Goal: Task Accomplishment & Management: Complete application form

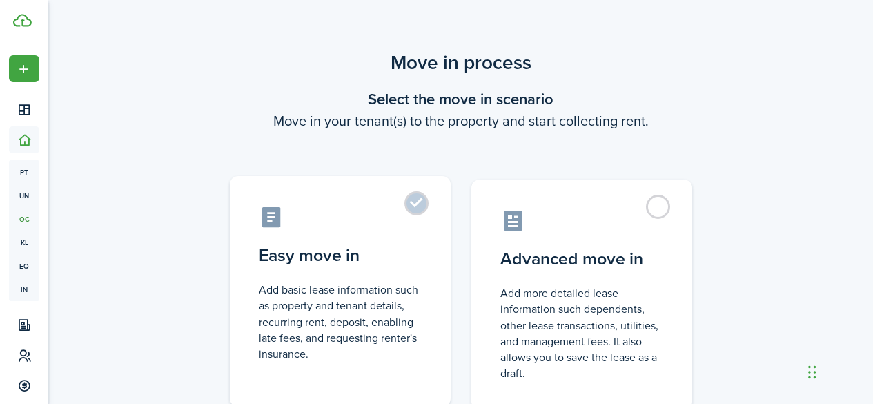
click at [433, 208] on label "Easy move in Add basic lease information such as property and tenant details, r…" at bounding box center [340, 291] width 221 height 230
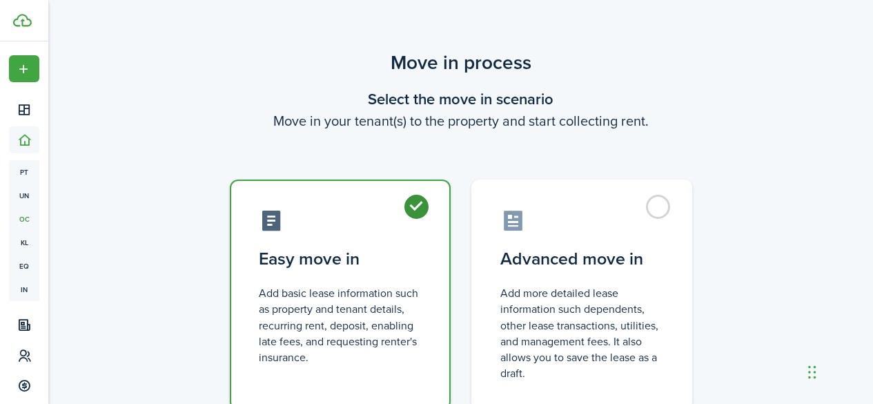
radio input "true"
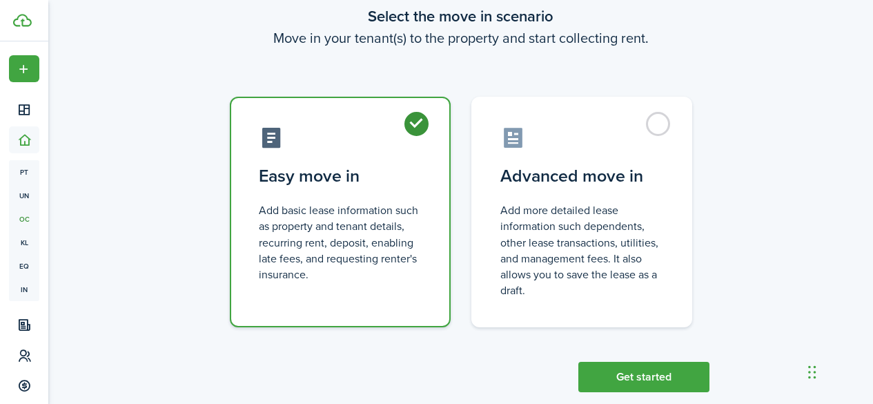
scroll to position [109, 0]
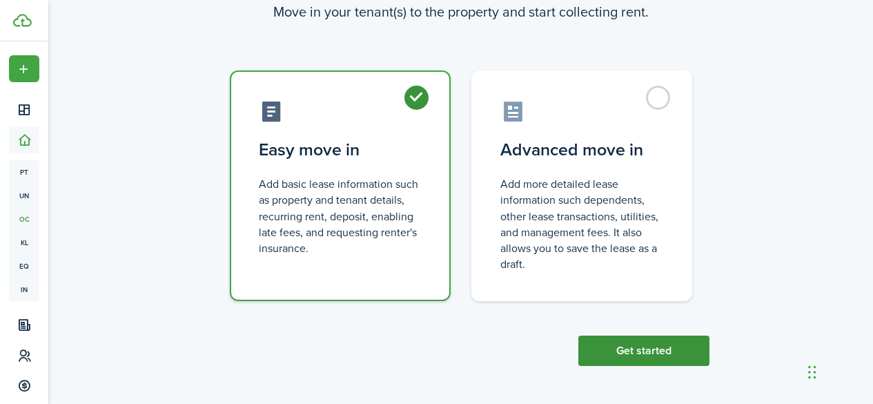
click at [604, 346] on button "Get started" at bounding box center [643, 350] width 131 height 30
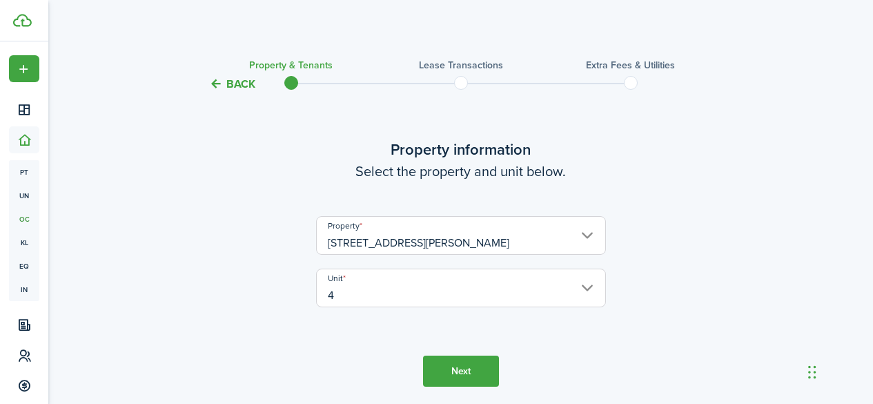
click at [483, 365] on button "Next" at bounding box center [461, 370] width 76 height 31
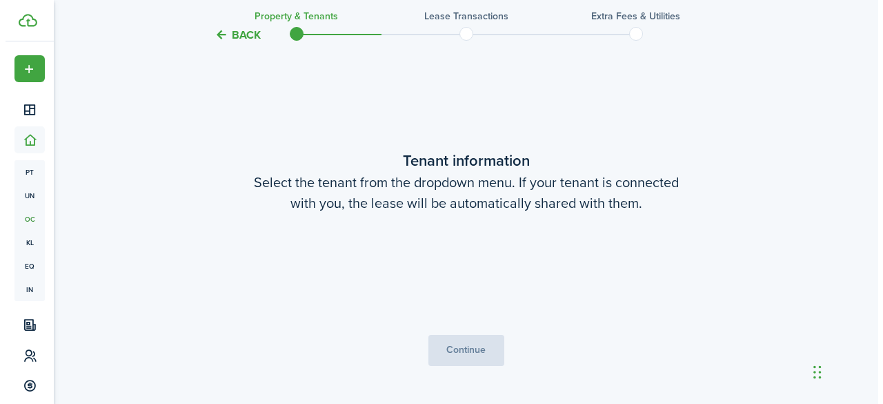
scroll to position [360, 0]
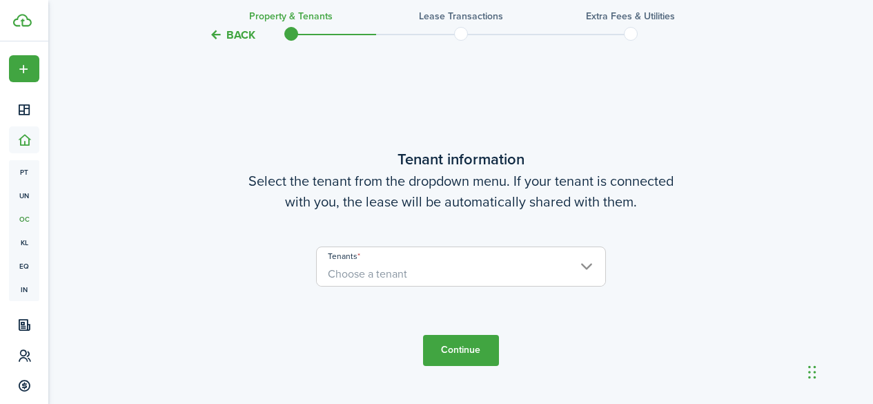
click at [477, 276] on span "Choose a tenant" at bounding box center [461, 273] width 288 height 23
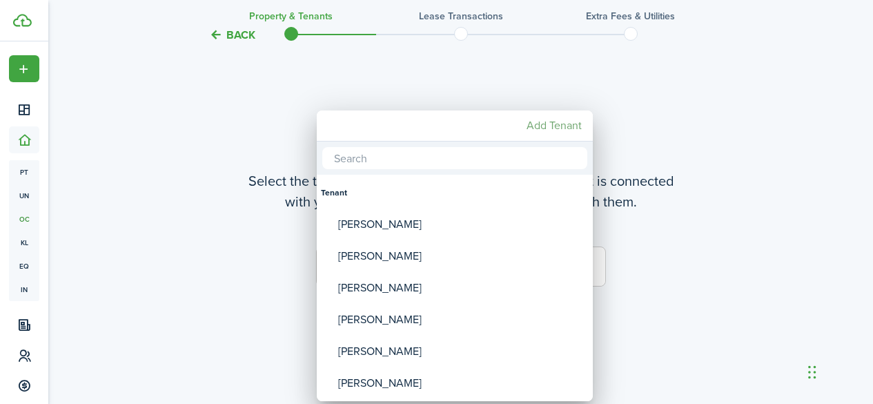
click at [560, 129] on mbsc-button "Add Tenant" at bounding box center [554, 125] width 66 height 25
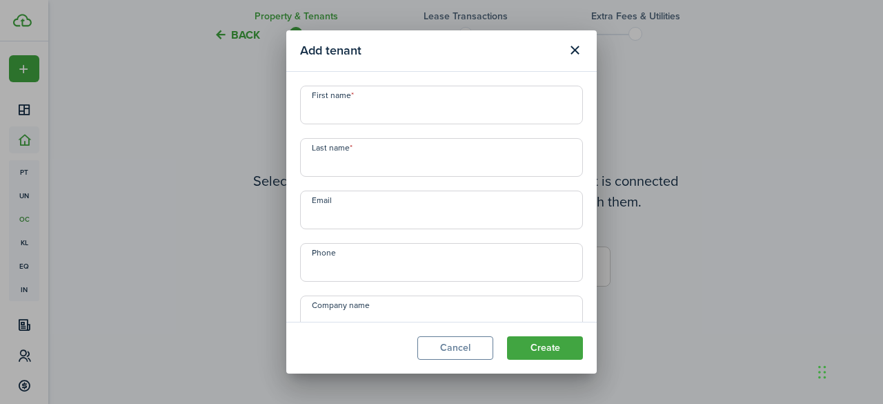
click at [395, 99] on input "First name" at bounding box center [441, 105] width 283 height 39
type input "[PERSON_NAME]"
click at [396, 227] on input "Email" at bounding box center [441, 209] width 283 height 39
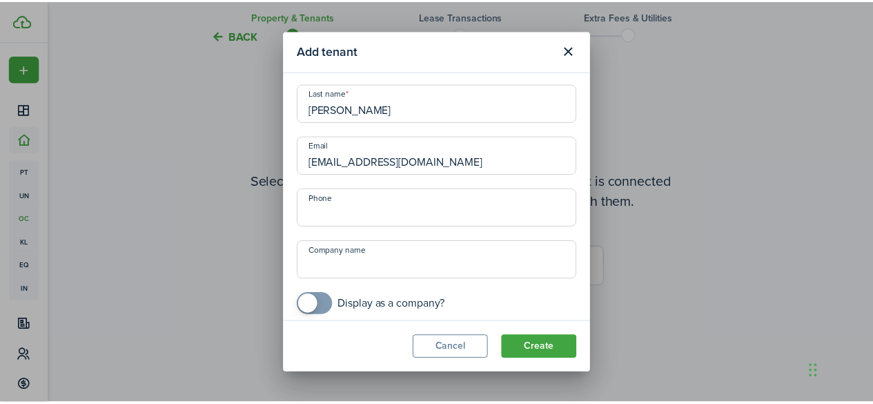
scroll to position [61, 0]
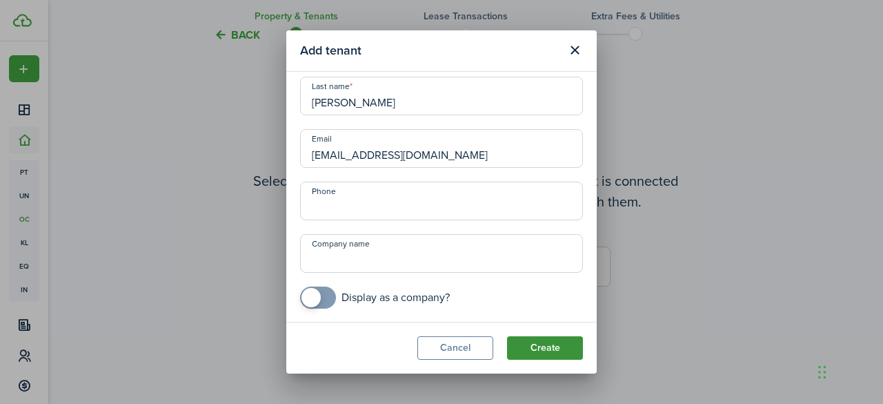
type input "[EMAIL_ADDRESS][DOMAIN_NAME]"
drag, startPoint x: 552, startPoint y: 347, endPoint x: 549, endPoint y: 411, distance: 64.2
click at [545, 336] on button "Create" at bounding box center [545, 347] width 76 height 23
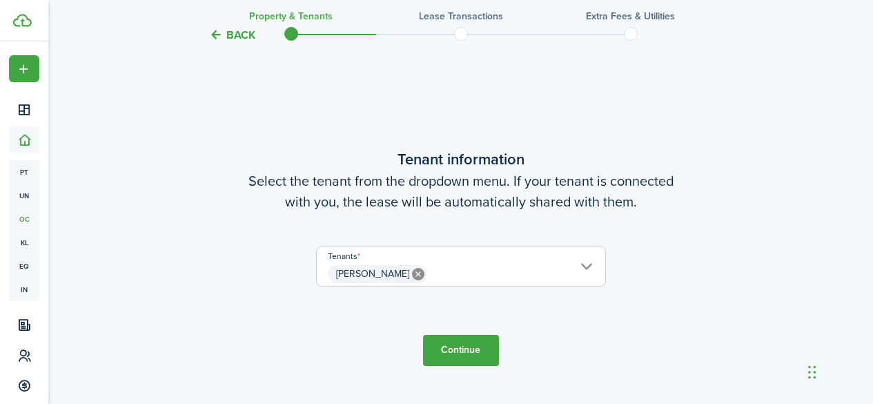
click at [470, 346] on button "Continue" at bounding box center [461, 350] width 76 height 31
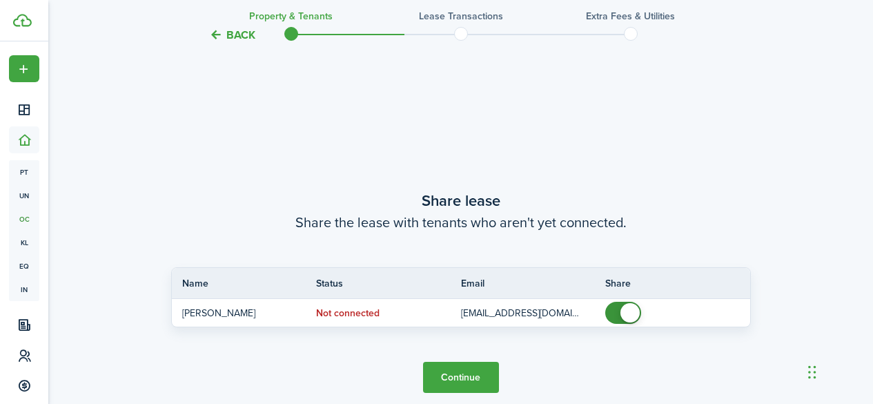
scroll to position [763, 0]
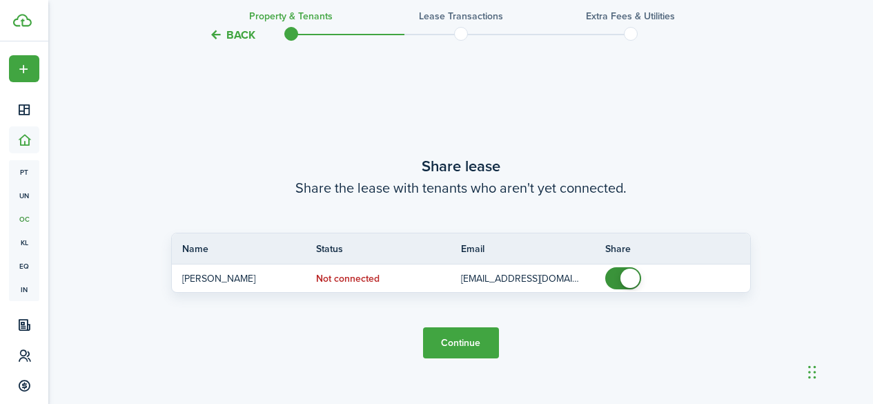
click at [463, 331] on button "Continue" at bounding box center [461, 342] width 76 height 31
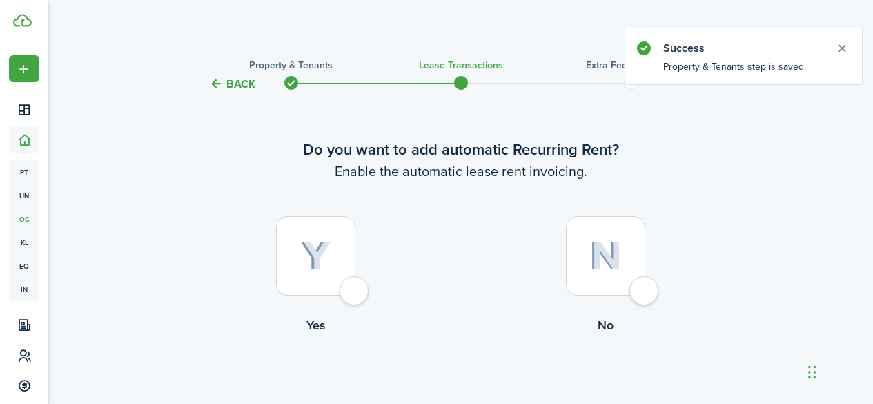
click at [343, 295] on div at bounding box center [315, 255] width 79 height 79
radio input "true"
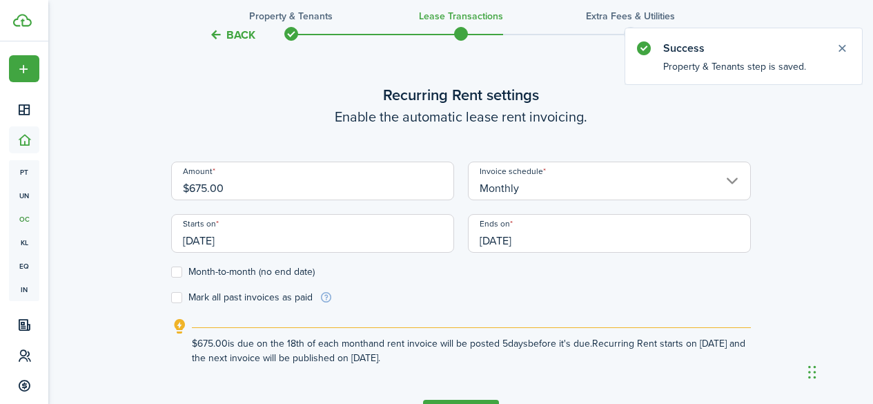
scroll to position [380, 0]
click at [360, 188] on input "$675.00" at bounding box center [312, 180] width 283 height 39
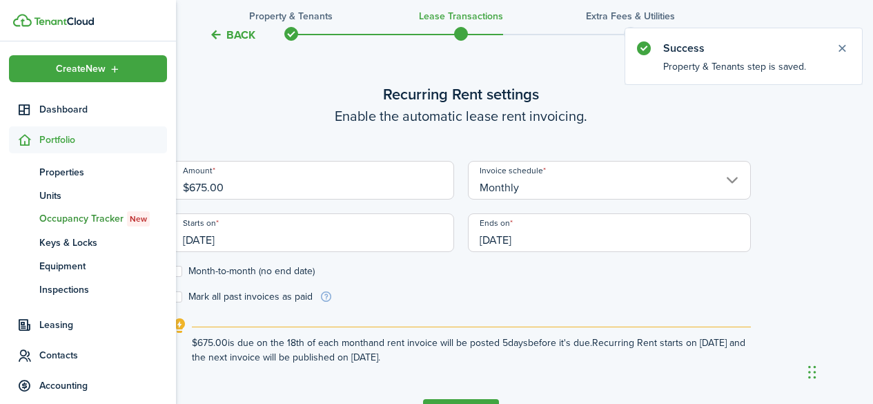
drag, startPoint x: 360, startPoint y: 188, endPoint x: 45, endPoint y: 207, distance: 315.9
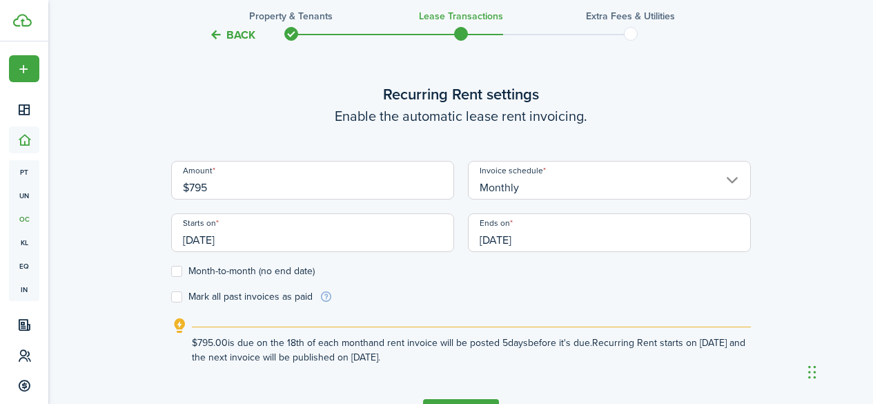
drag, startPoint x: 266, startPoint y: 239, endPoint x: 177, endPoint y: 239, distance: 88.3
click at [177, 239] on input "[DATE]" at bounding box center [312, 232] width 283 height 39
type input "$795.00"
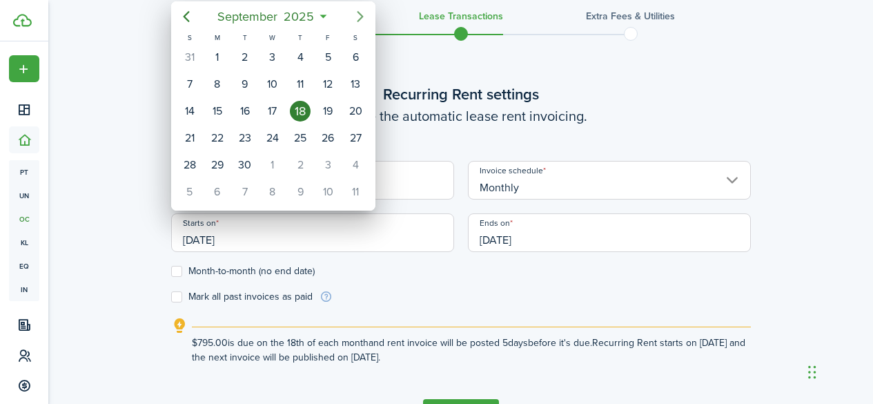
click at [354, 15] on icon "Next page" at bounding box center [360, 16] width 17 height 17
click at [194, 166] on div "26" at bounding box center [189, 165] width 21 height 21
type input "[DATE]"
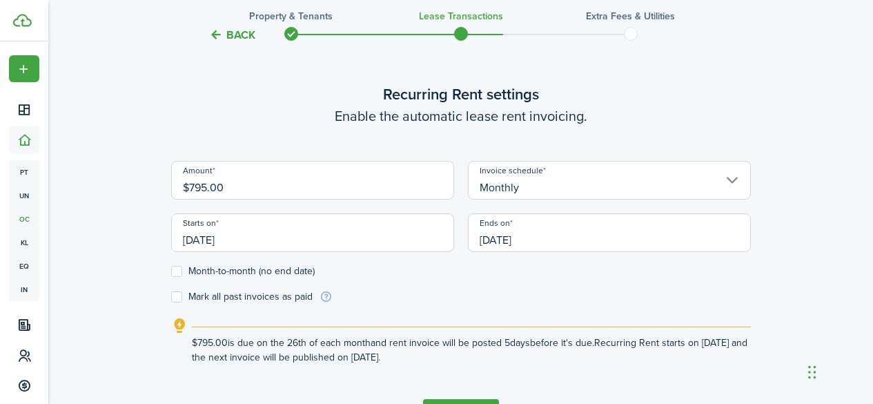
click at [179, 275] on label "Month-to-month (no end date)" at bounding box center [243, 271] width 144 height 11
click at [171, 272] on input "Month-to-month (no end date)" at bounding box center [170, 271] width 1 height 1
checkbox input "true"
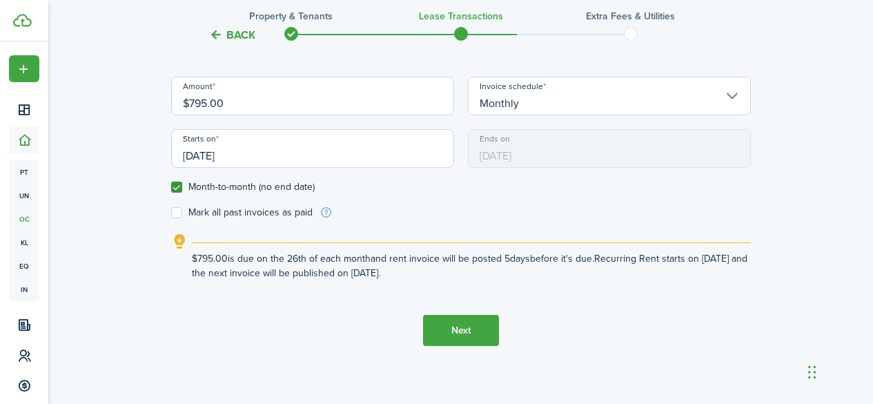
scroll to position [472, 0]
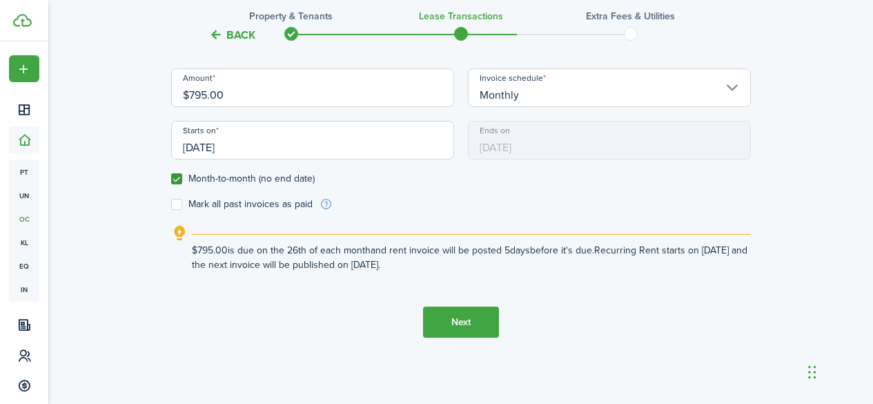
click at [464, 322] on button "Next" at bounding box center [461, 321] width 76 height 31
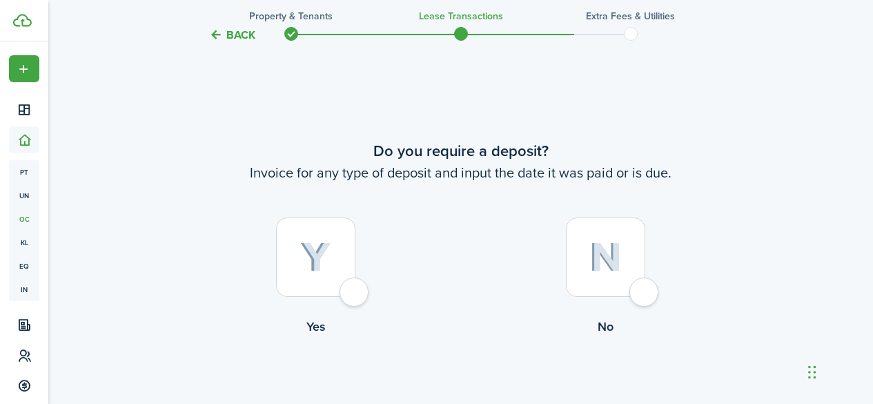
scroll to position [783, 0]
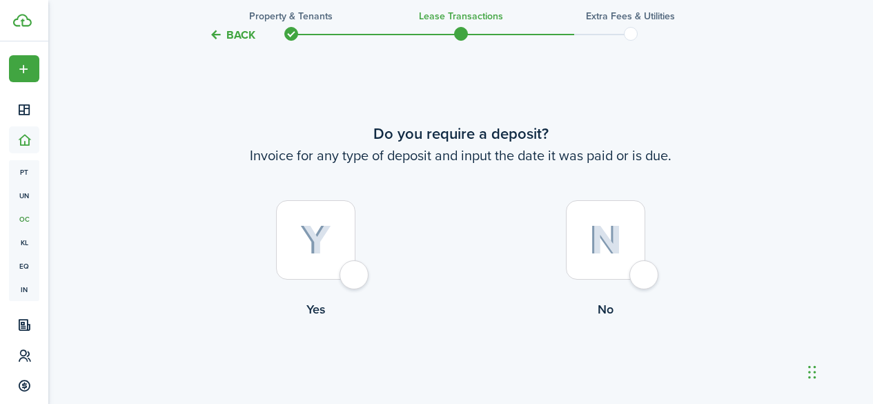
click at [355, 268] on div at bounding box center [315, 239] width 79 height 79
radio input "true"
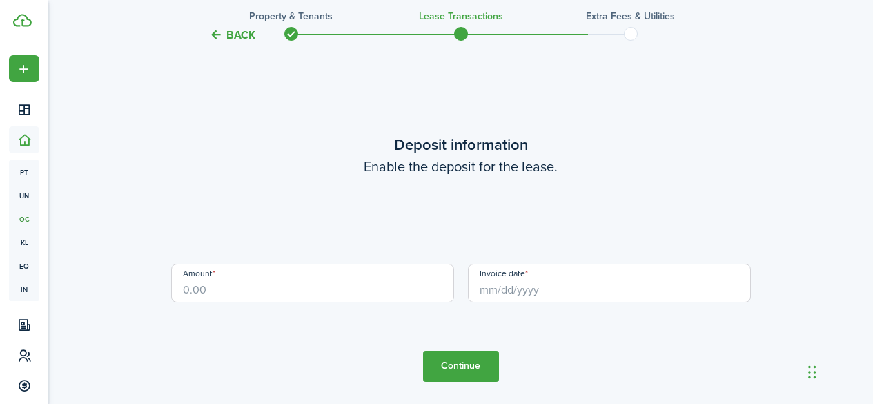
scroll to position [1187, 0]
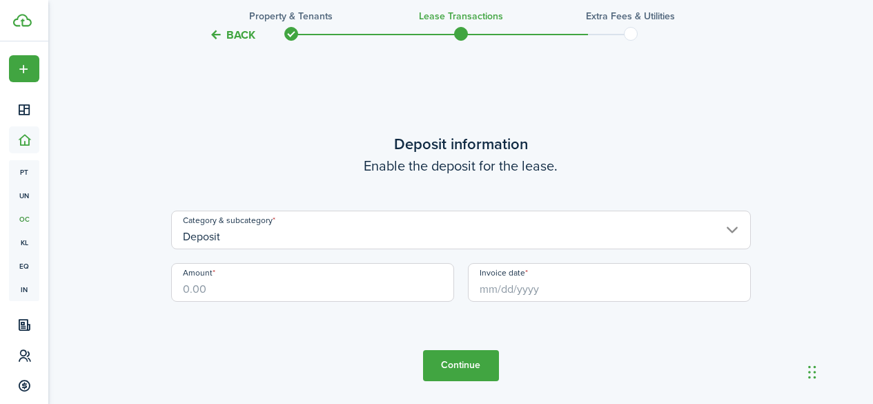
click at [364, 268] on input "Amount" at bounding box center [312, 282] width 283 height 39
click at [493, 286] on input "Invoice date" at bounding box center [609, 282] width 283 height 39
type input "$825.00"
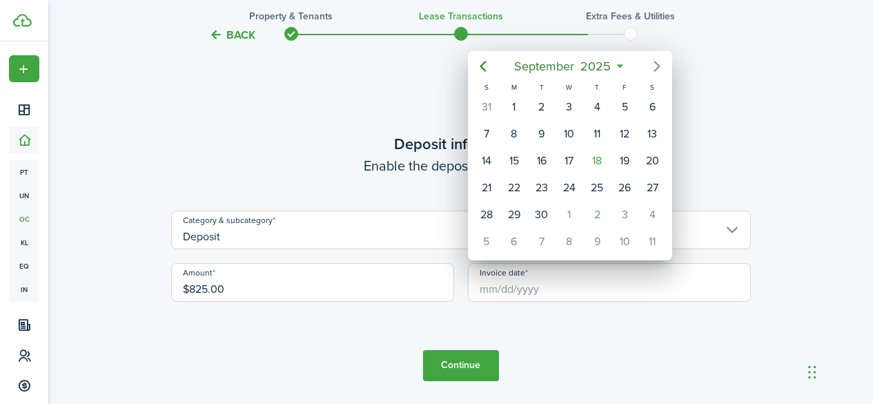
click at [655, 64] on icon "Next page" at bounding box center [657, 66] width 17 height 17
click at [482, 218] on div "26" at bounding box center [486, 214] width 21 height 21
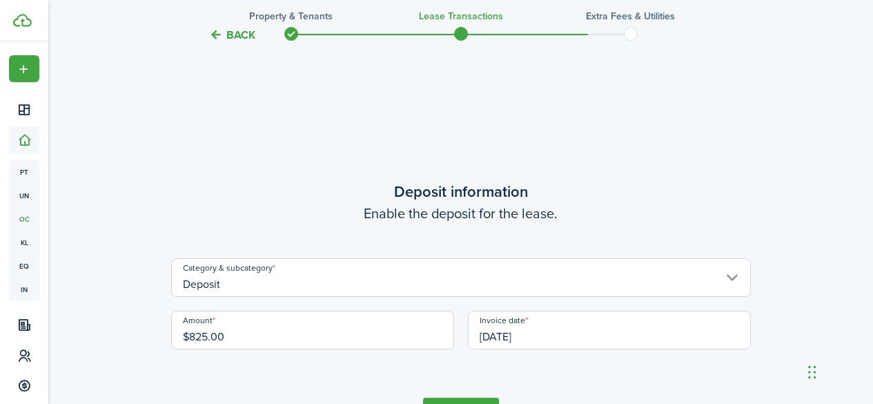
scroll to position [1256, 0]
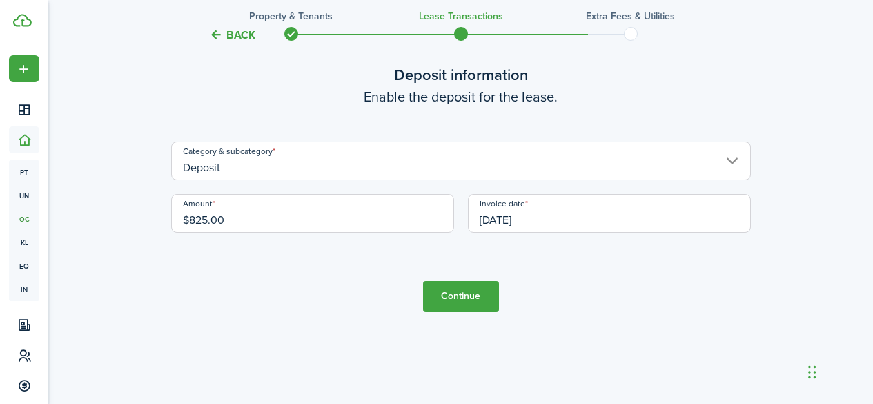
click at [550, 213] on input "[DATE]" at bounding box center [609, 213] width 283 height 39
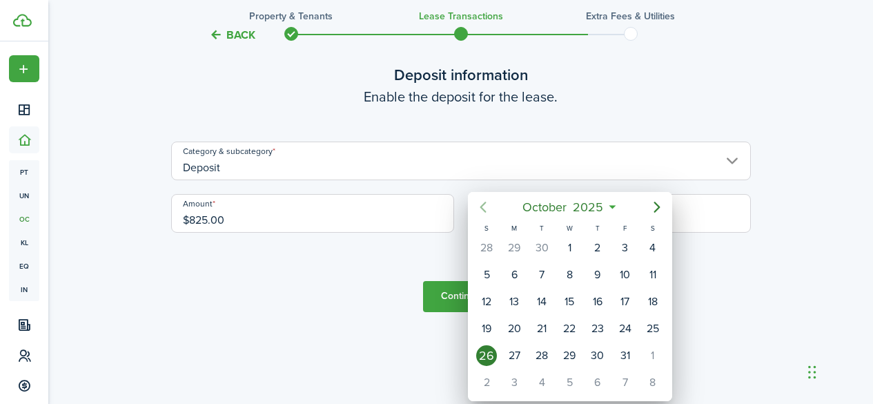
click at [478, 194] on mbsc-button "Previous page" at bounding box center [483, 207] width 28 height 28
click at [613, 302] on div "19" at bounding box center [625, 301] width 28 height 26
type input "[DATE]"
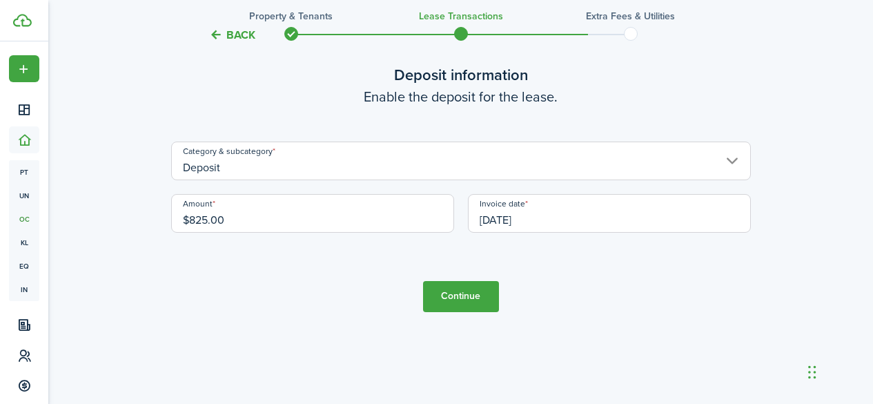
click at [478, 295] on button "Continue" at bounding box center [461, 296] width 76 height 31
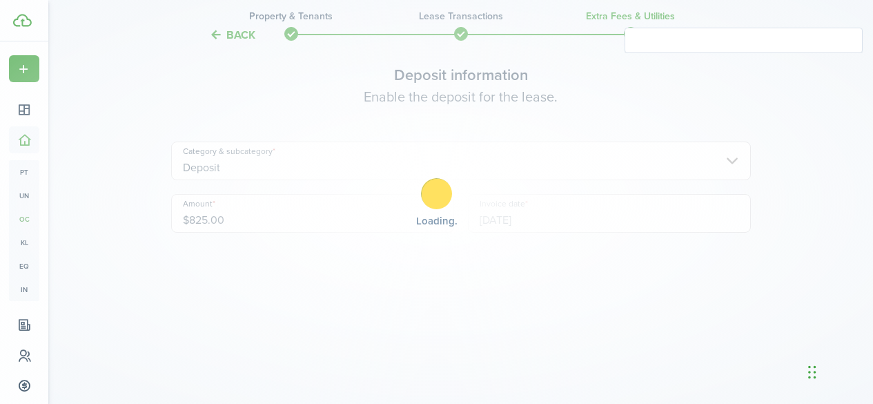
scroll to position [0, 0]
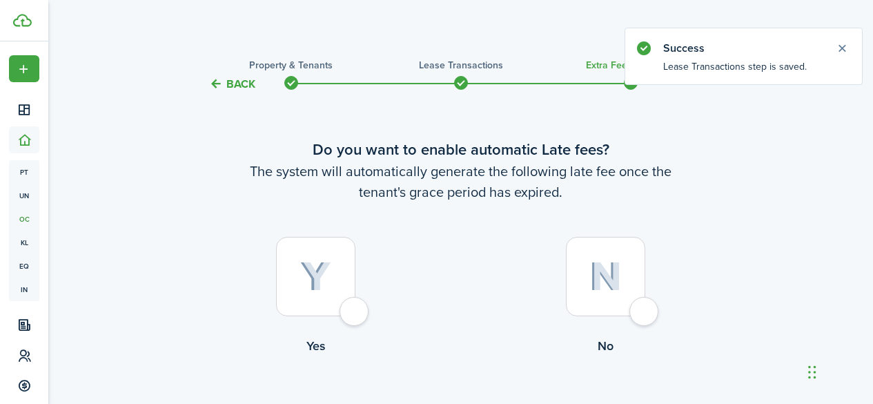
click at [342, 315] on div at bounding box center [315, 276] width 79 height 79
radio input "true"
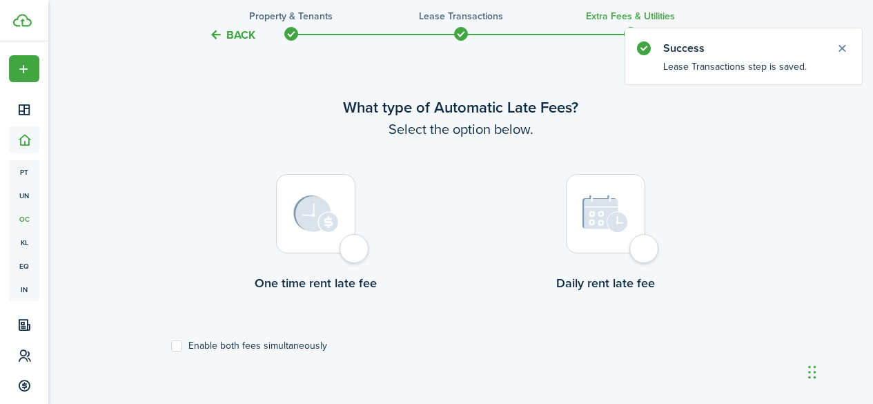
click at [344, 239] on div at bounding box center [315, 213] width 79 height 79
radio input "true"
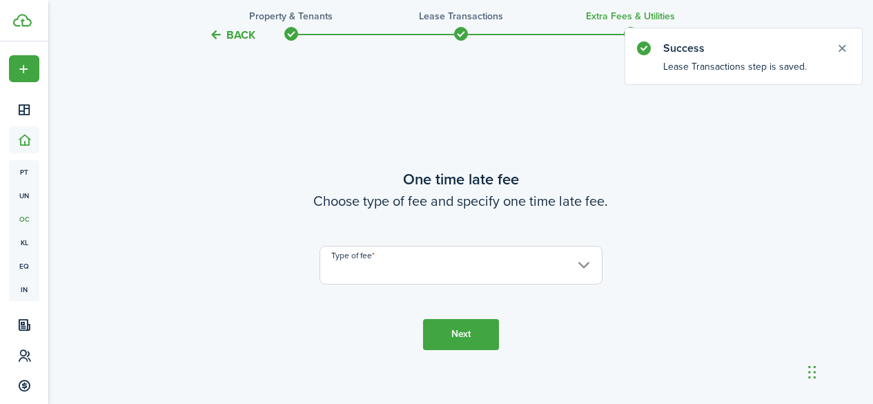
scroll to position [804, 0]
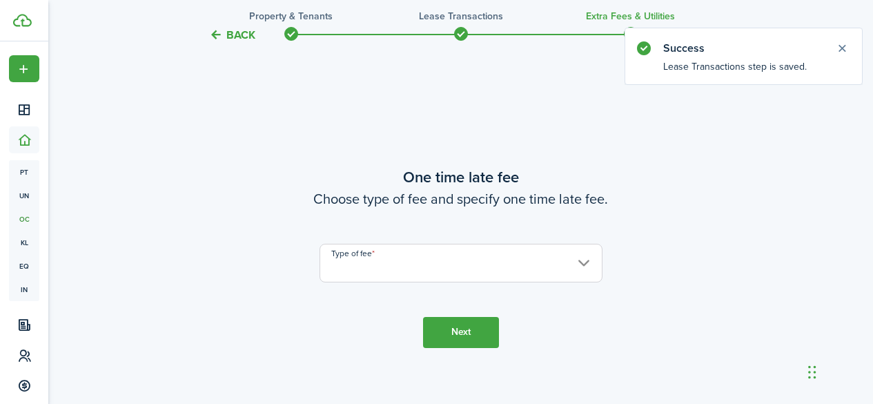
click at [447, 255] on input "Type of fee" at bounding box center [461, 263] width 283 height 39
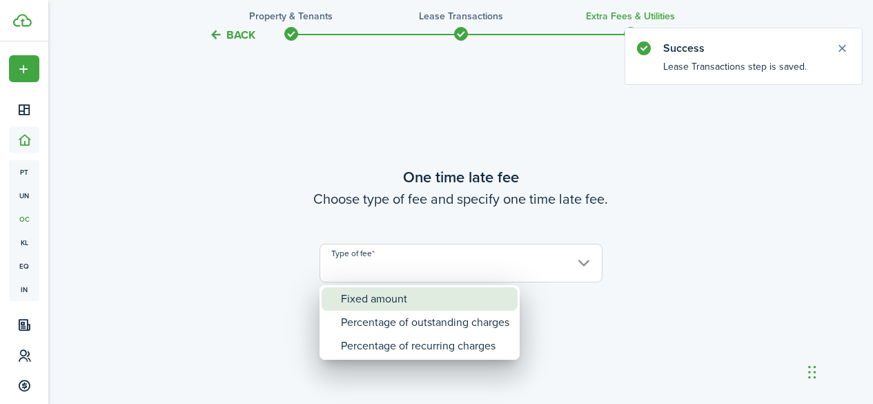
click at [454, 297] on div "Fixed amount" at bounding box center [425, 298] width 168 height 23
type input "Fixed amount"
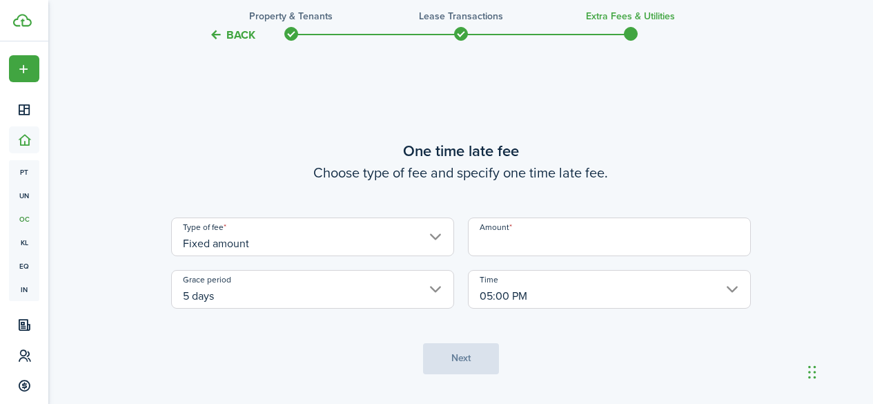
click at [522, 253] on input "Amount" at bounding box center [609, 236] width 283 height 39
type input "$25.00"
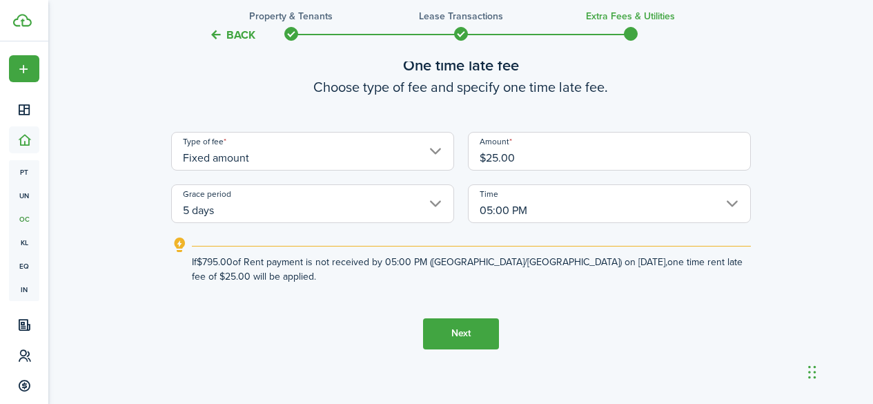
scroll to position [896, 0]
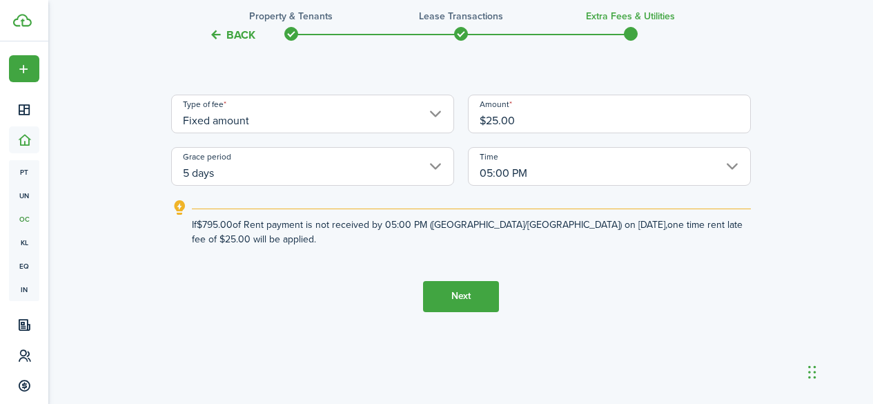
click at [475, 287] on button "Next" at bounding box center [461, 296] width 76 height 31
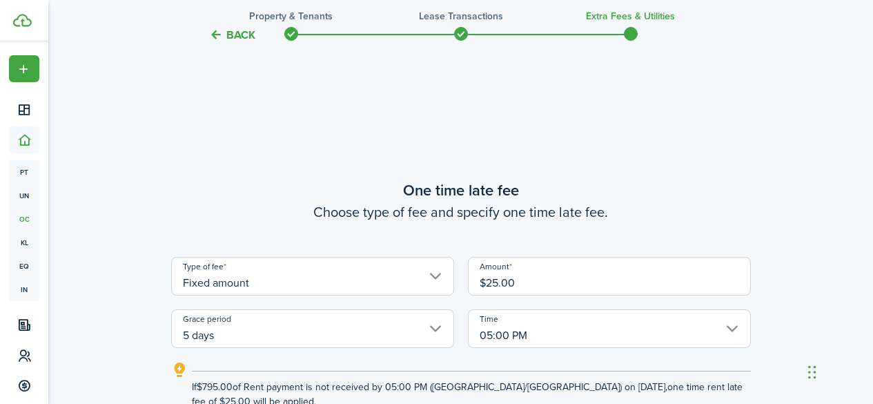
scroll to position [725, 0]
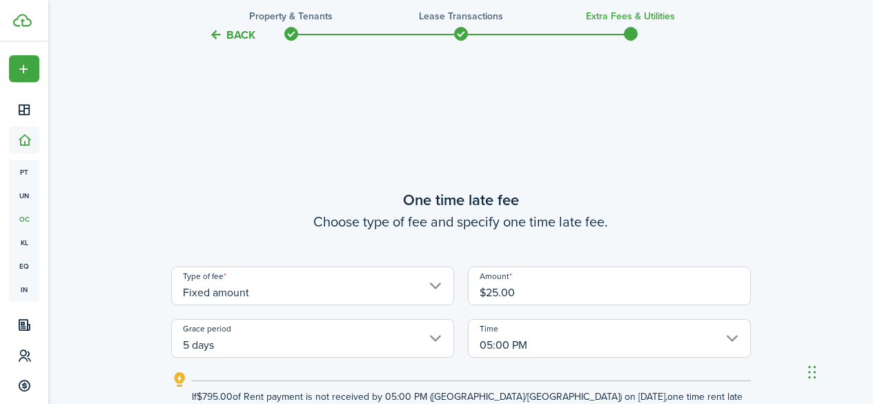
click at [530, 336] on input "05:00 PM" at bounding box center [609, 338] width 283 height 39
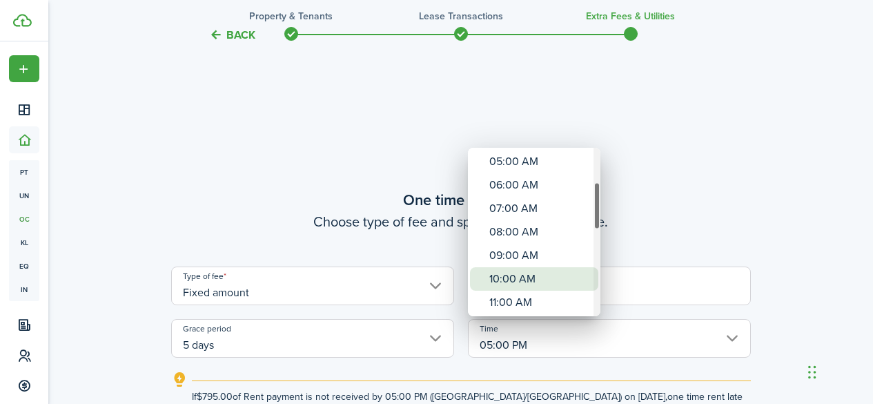
click at [553, 268] on div "10:00 AM" at bounding box center [539, 278] width 101 height 23
type input "10:00 AM"
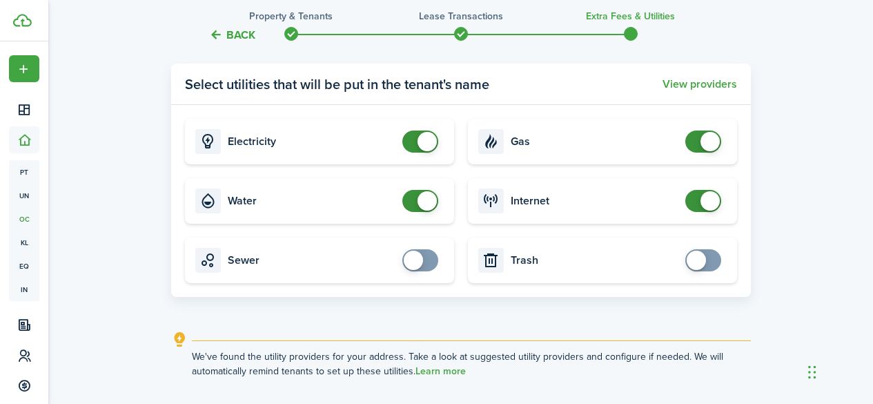
scroll to position [1451, 0]
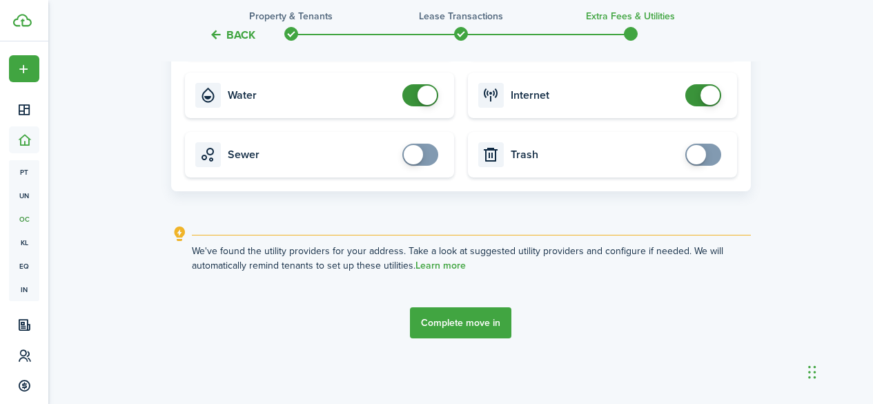
checkbox input "true"
click at [427, 154] on span at bounding box center [420, 155] width 14 height 22
checkbox input "true"
click at [698, 157] on span at bounding box center [696, 154] width 19 height 19
click at [482, 334] on button "Complete move in" at bounding box center [460, 322] width 101 height 31
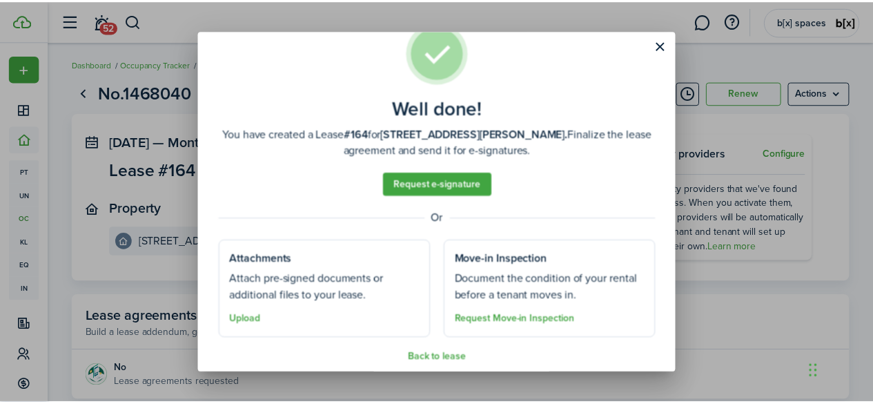
scroll to position [48, 0]
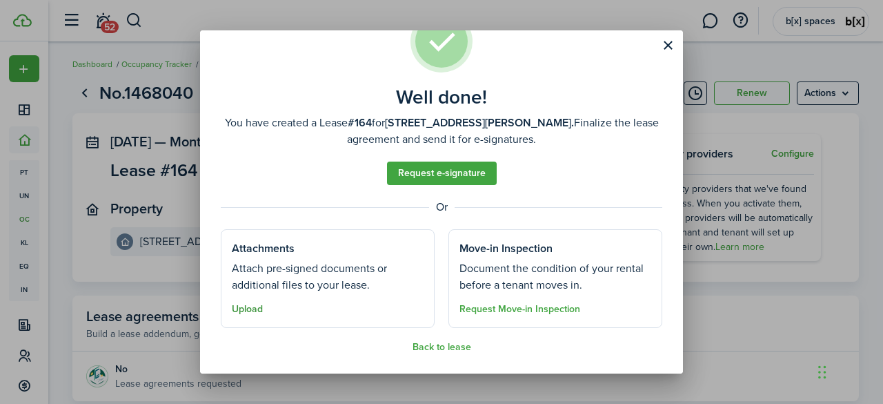
click at [246, 306] on button "Upload" at bounding box center [247, 309] width 31 height 11
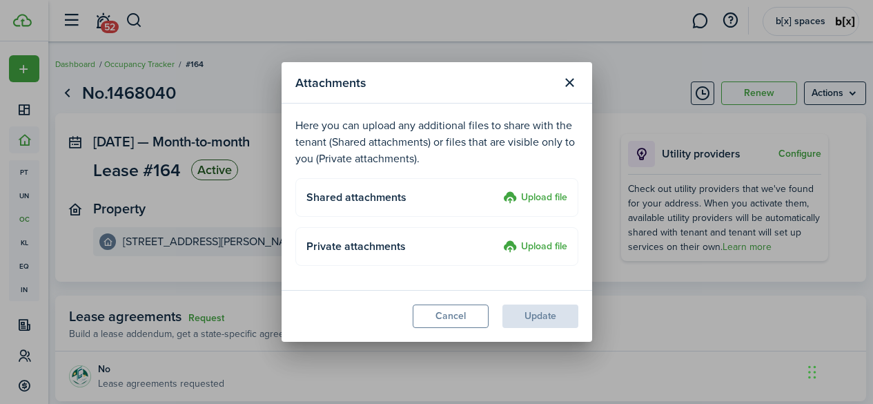
click at [534, 197] on label "Upload file" at bounding box center [535, 198] width 64 height 17
click at [498, 190] on input "Upload file" at bounding box center [498, 190] width 0 height 0
click at [534, 199] on label "Upload file" at bounding box center [535, 198] width 64 height 17
click at [498, 190] on input "Upload file" at bounding box center [498, 190] width 0 height 0
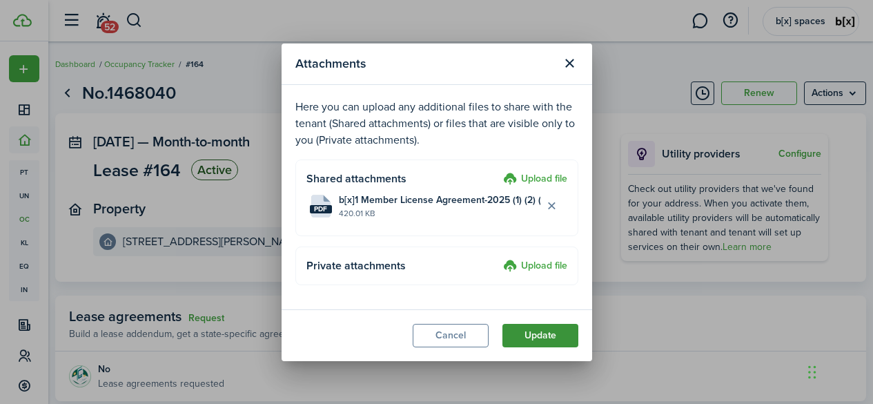
click at [547, 336] on button "Update" at bounding box center [540, 335] width 76 height 23
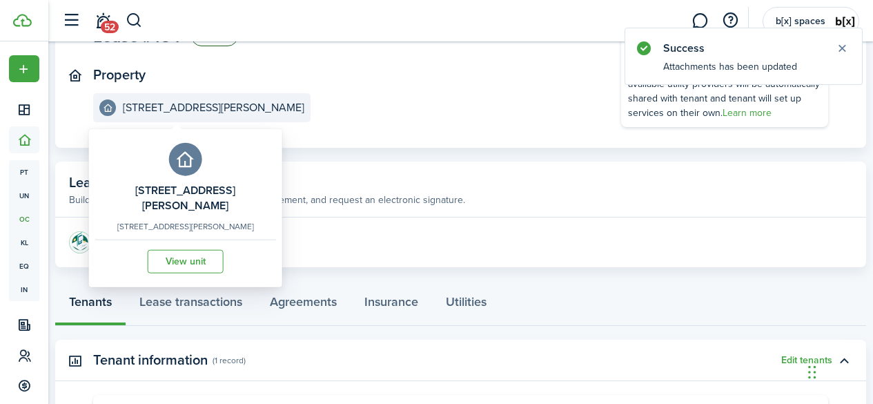
scroll to position [276, 0]
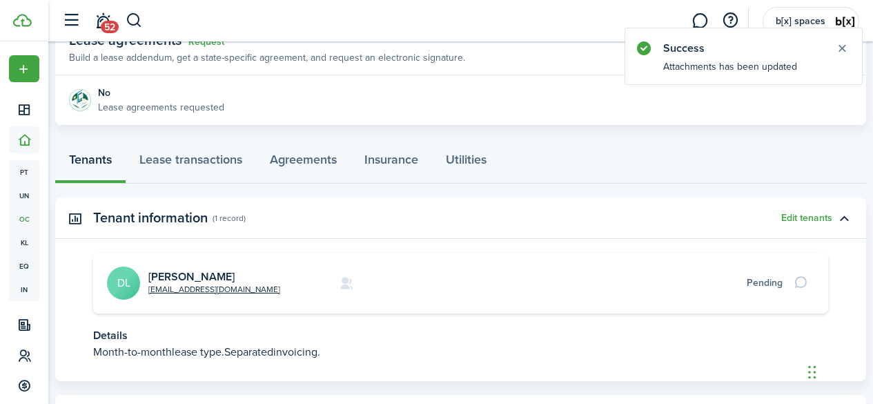
click at [137, 279] on avatar-text "DL" at bounding box center [123, 282] width 33 height 33
click at [173, 274] on link "[PERSON_NAME]" at bounding box center [191, 276] width 86 height 16
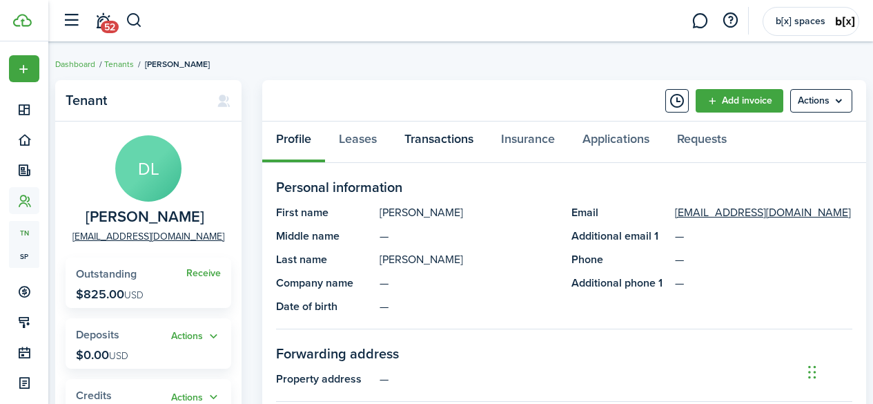
click at [431, 148] on link "Transactions" at bounding box center [439, 141] width 97 height 41
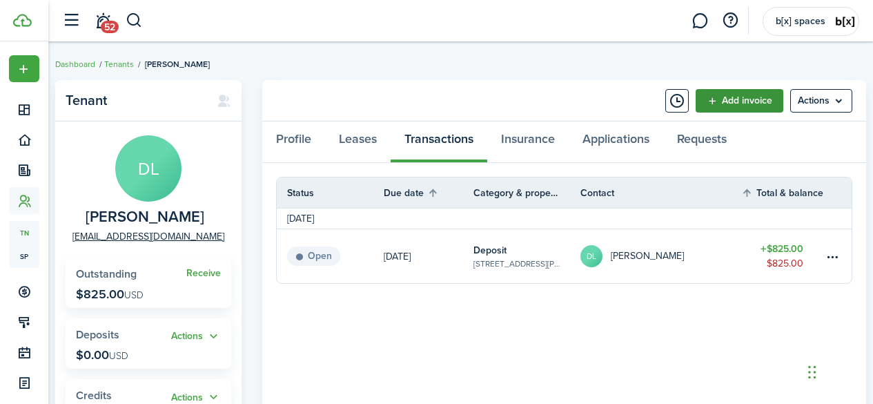
click at [726, 101] on link "Add invoice" at bounding box center [740, 100] width 88 height 23
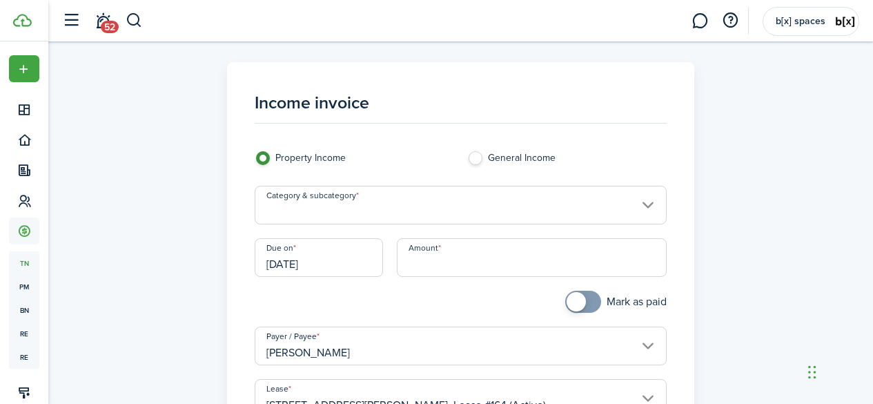
click at [485, 199] on input "Category & subcategory" at bounding box center [461, 205] width 412 height 39
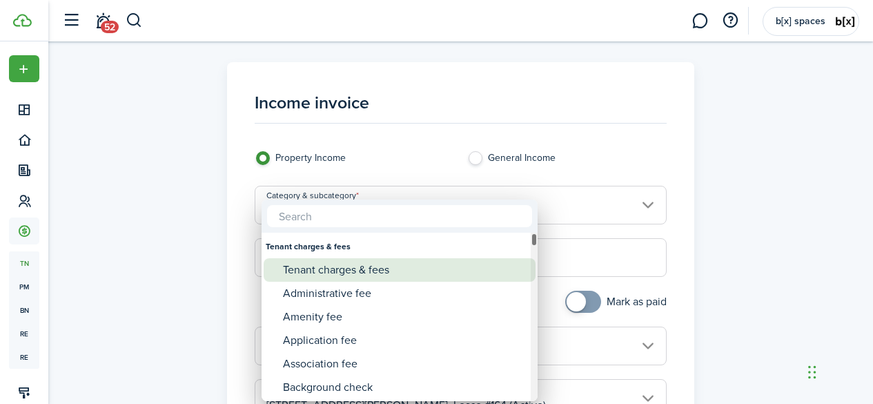
click at [402, 271] on div "Tenant charges & fees" at bounding box center [405, 269] width 244 height 23
type input "Tenant charges & fees"
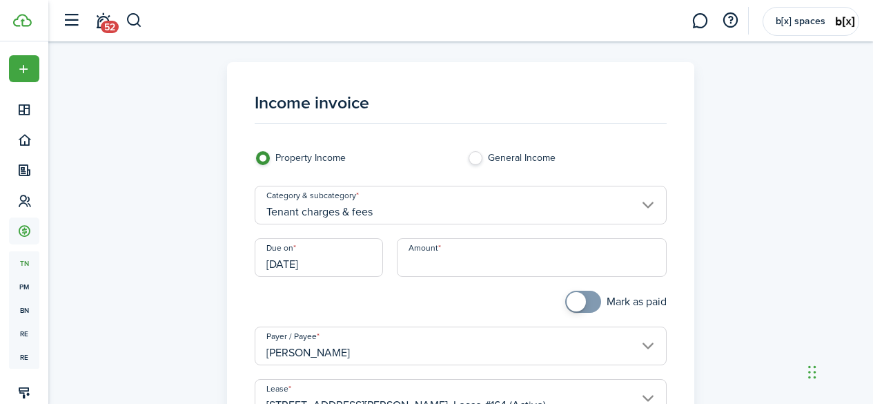
click at [297, 262] on input "[DATE]" at bounding box center [319, 257] width 128 height 39
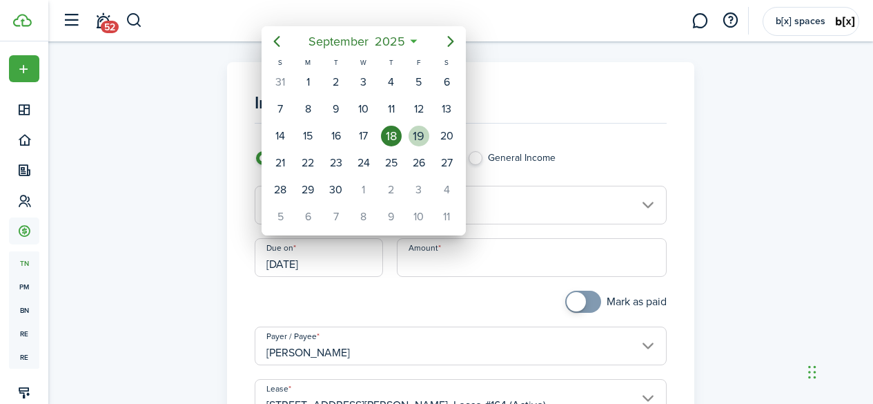
click at [411, 134] on div "19" at bounding box center [419, 136] width 21 height 21
type input "[DATE]"
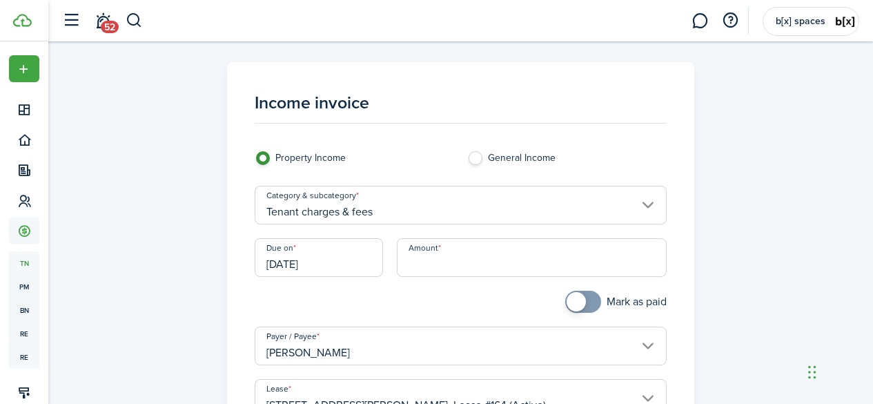
click at [444, 259] on input "Amount" at bounding box center [532, 257] width 270 height 39
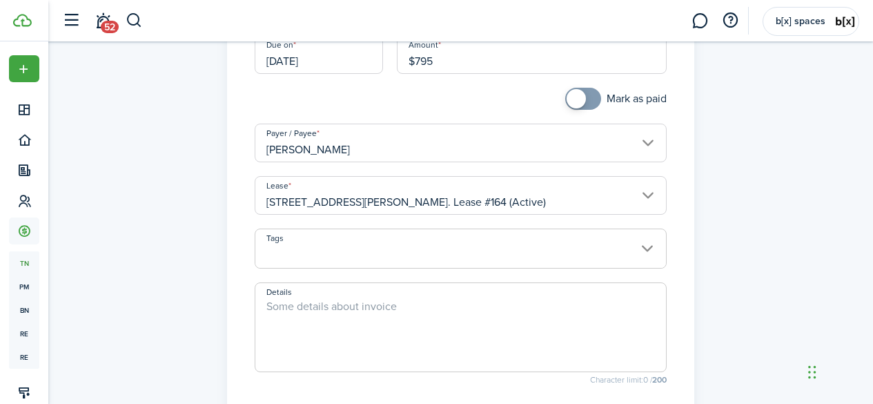
scroll to position [207, 0]
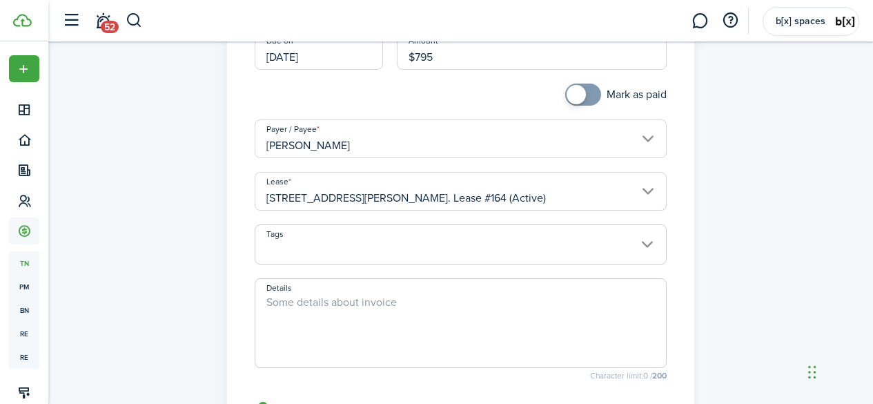
type input "$795.00"
click at [404, 304] on textarea "Details" at bounding box center [460, 327] width 411 height 66
drag, startPoint x: 330, startPoint y: 301, endPoint x: 324, endPoint y: 296, distance: 7.9
click at [324, 296] on textarea "1st month dee" at bounding box center [460, 327] width 411 height 66
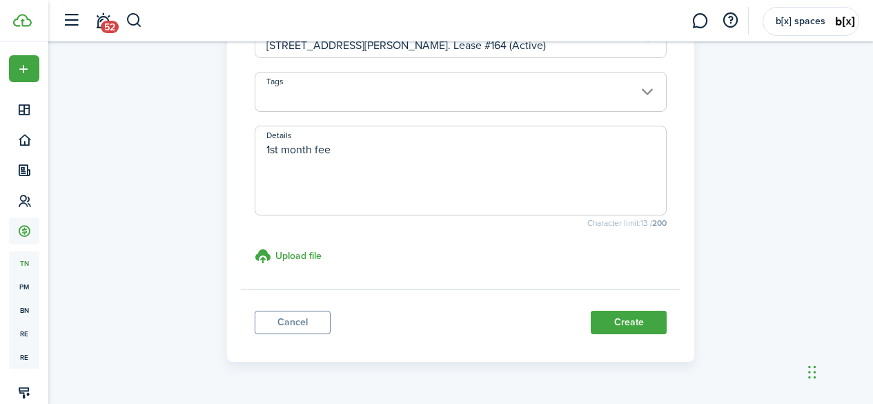
scroll to position [396, 0]
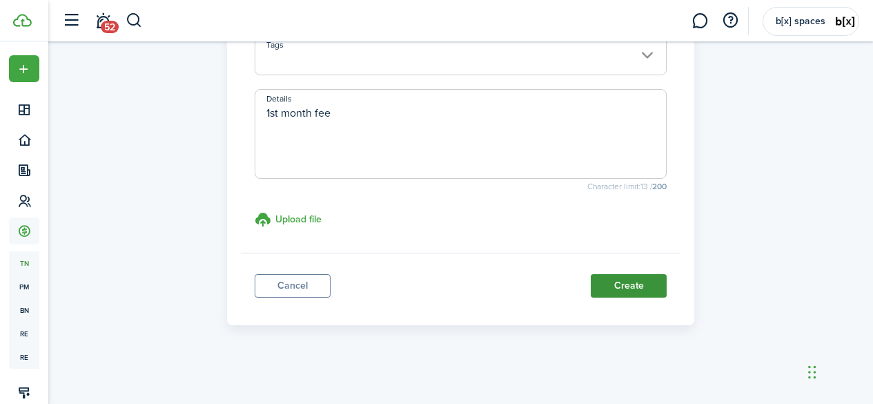
type textarea "1st month fee"
click at [617, 282] on button "Create" at bounding box center [629, 285] width 76 height 23
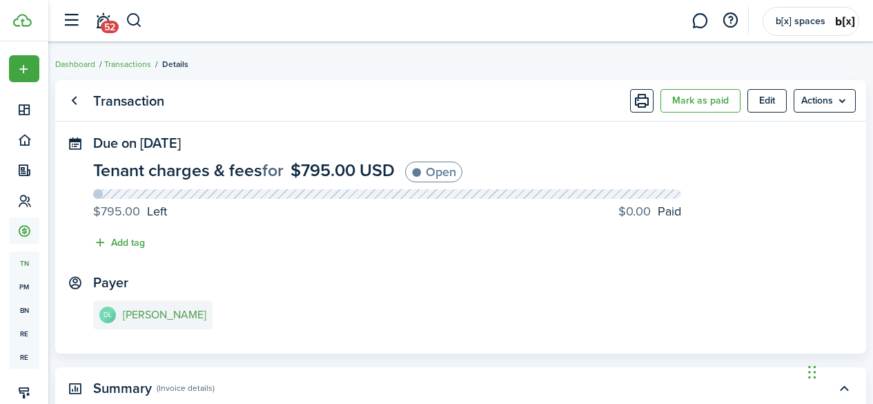
click at [200, 319] on e-details-info-title "[PERSON_NAME]" at bounding box center [165, 314] width 84 height 12
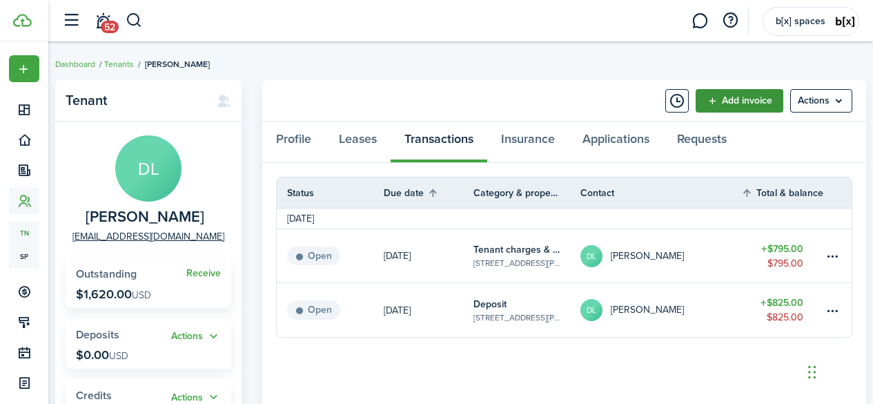
click at [725, 93] on link "Add invoice" at bounding box center [740, 100] width 88 height 23
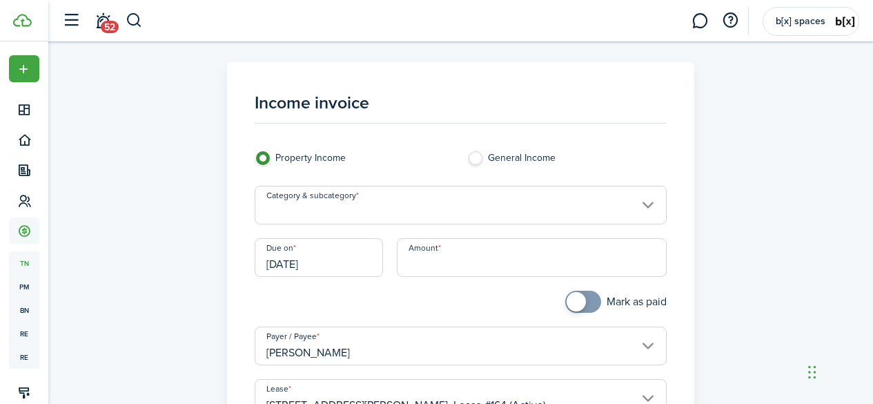
click at [425, 202] on input "Category & subcategory" at bounding box center [461, 205] width 412 height 39
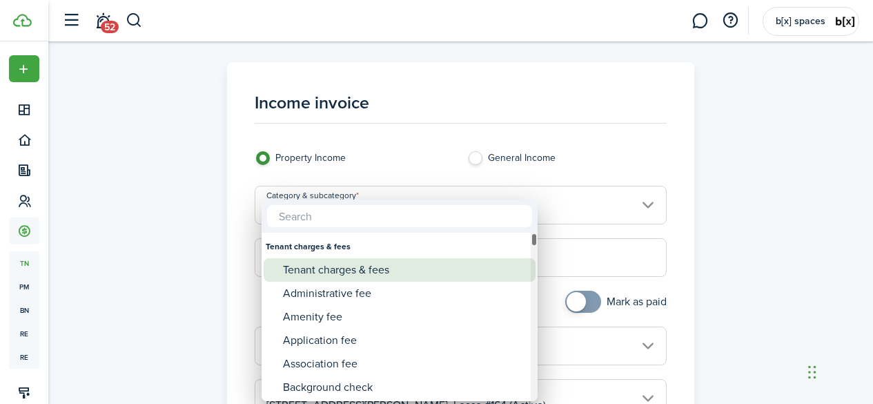
click at [420, 266] on div "Tenant charges & fees" at bounding box center [405, 269] width 244 height 23
type input "Tenant charges & fees"
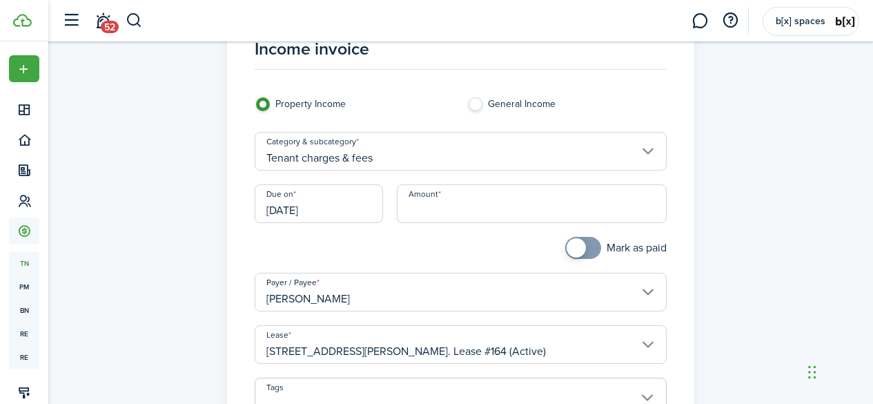
scroll to position [69, 0]
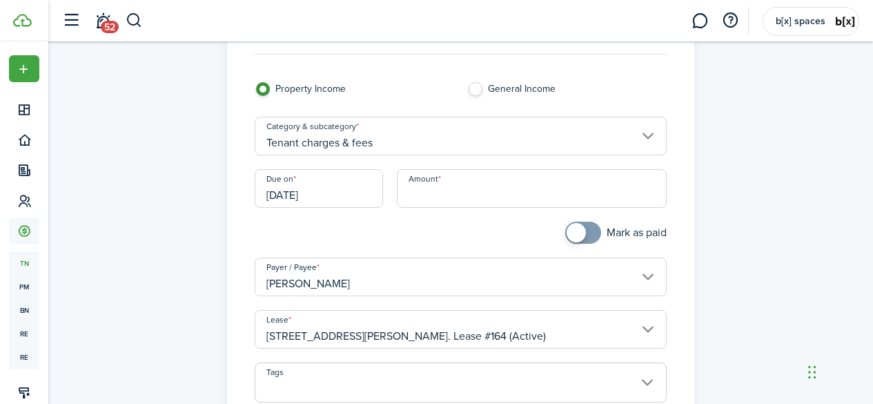
click at [331, 206] on input "[DATE]" at bounding box center [319, 188] width 128 height 39
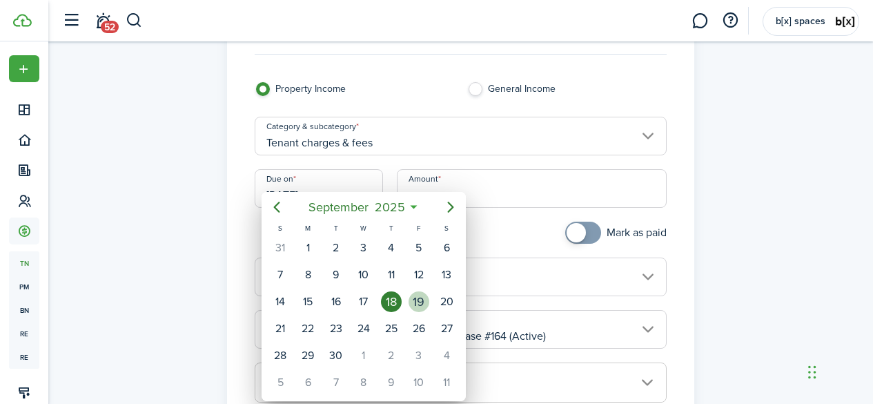
click at [424, 300] on div "19" at bounding box center [419, 301] width 21 height 21
type input "[DATE]"
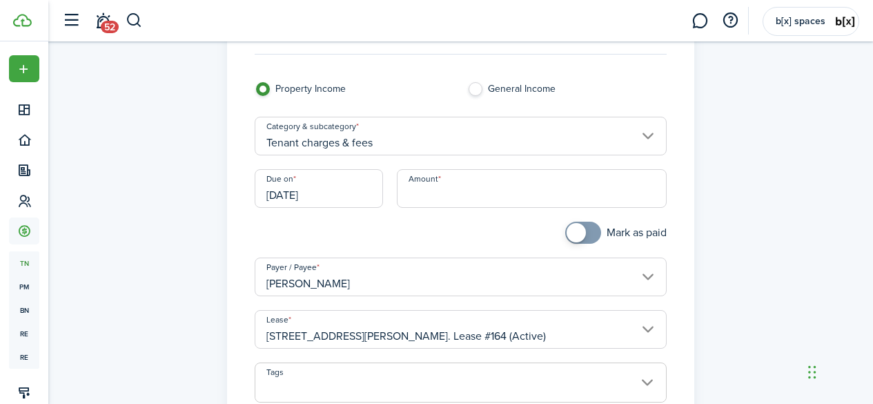
click at [449, 177] on input "Amount" at bounding box center [532, 188] width 270 height 39
type input "$795.00"
click at [386, 222] on div at bounding box center [354, 240] width 213 height 36
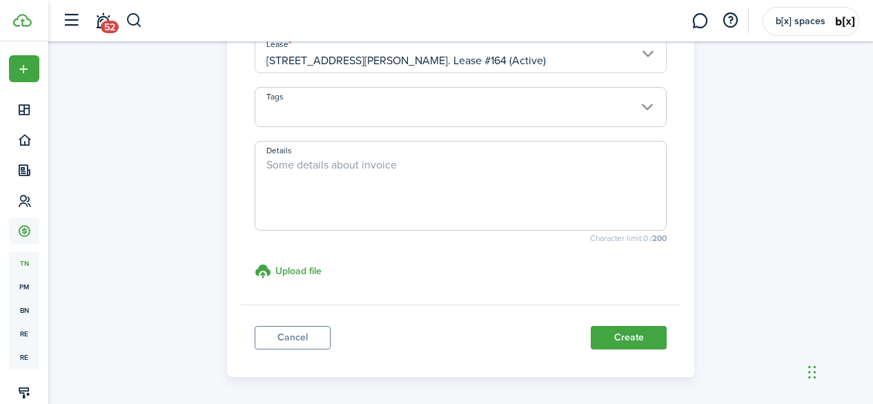
scroll to position [345, 0]
click at [343, 161] on textarea "Details" at bounding box center [460, 189] width 411 height 66
click at [277, 161] on textarea "LAst month fee" at bounding box center [460, 189] width 411 height 66
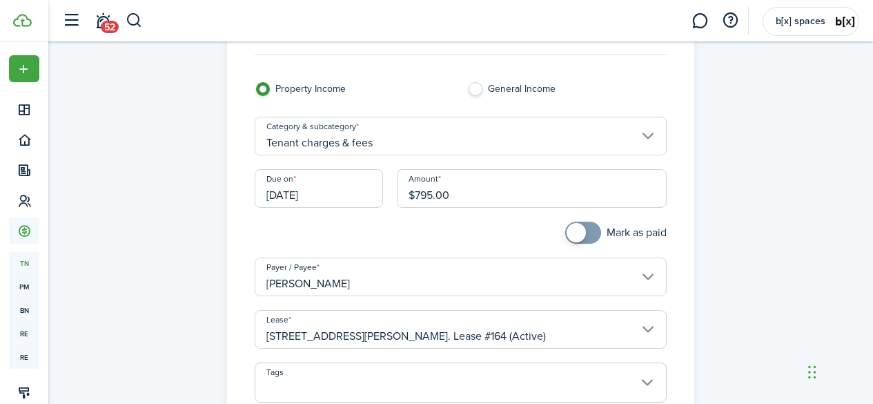
scroll to position [396, 0]
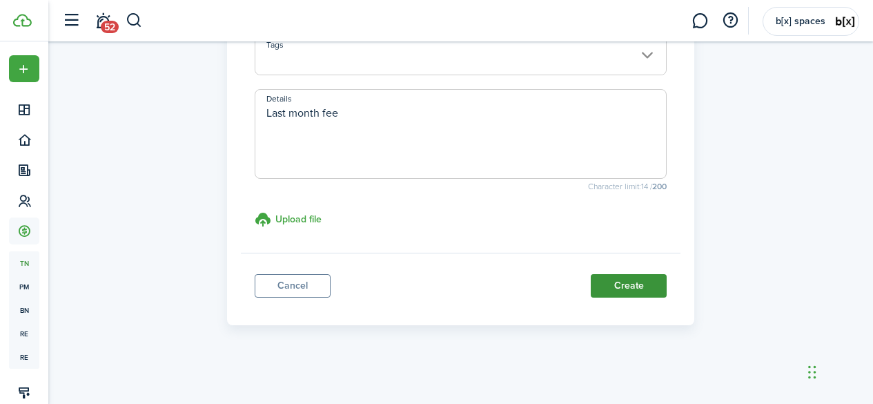
type textarea "Last month fee"
click at [636, 279] on button "Create" at bounding box center [629, 285] width 76 height 23
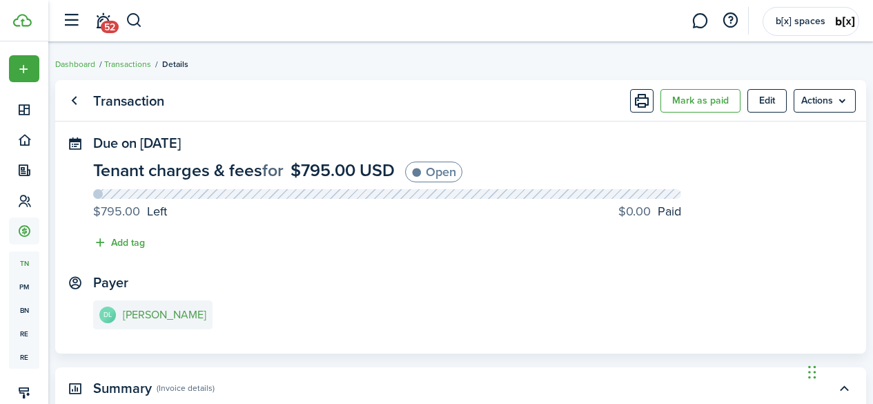
click at [203, 316] on e-details-info-title "[PERSON_NAME]" at bounding box center [165, 314] width 84 height 12
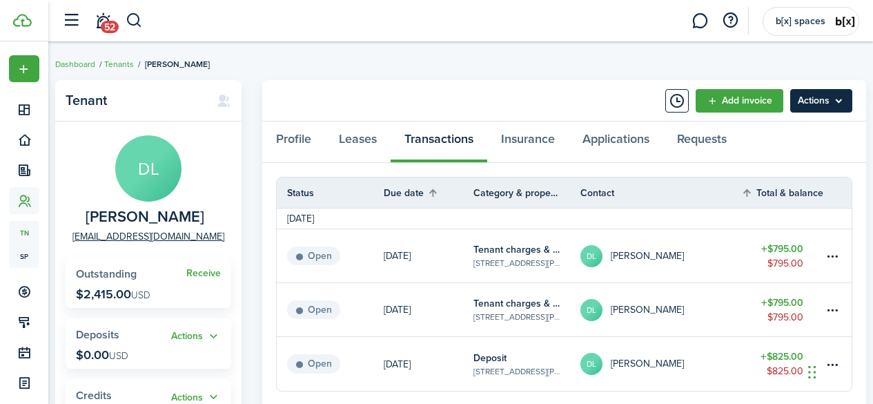
click at [821, 103] on menu-btn "Actions" at bounding box center [821, 100] width 62 height 23
click at [104, 17] on link "52" at bounding box center [103, 20] width 26 height 35
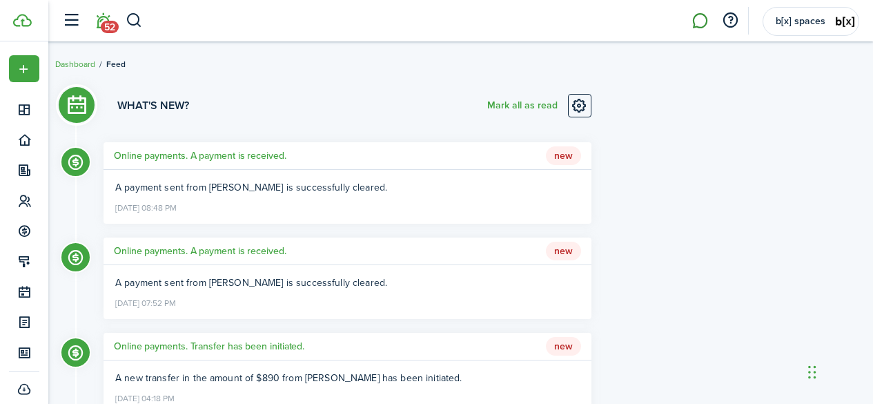
click at [693, 23] on link at bounding box center [700, 20] width 26 height 35
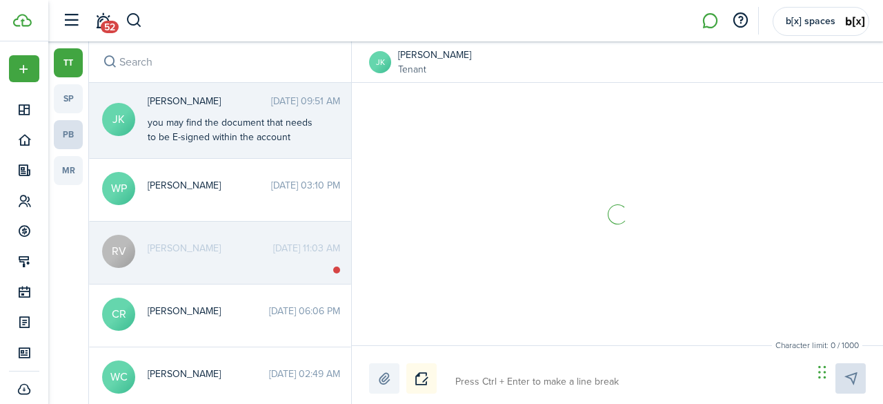
scroll to position [171, 0]
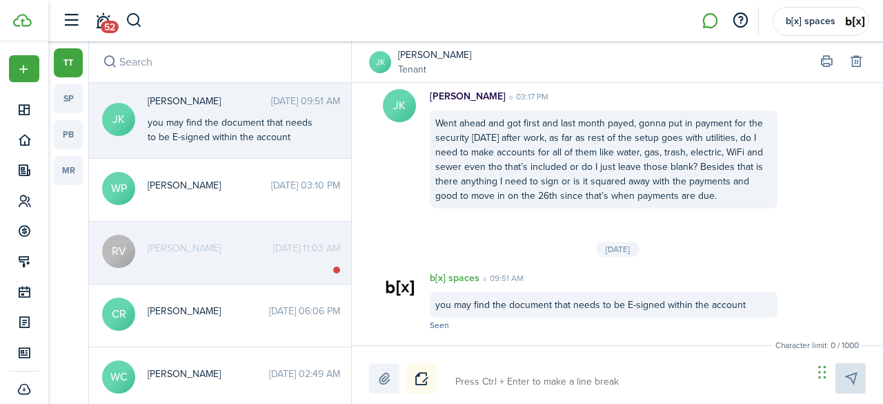
click at [493, 375] on textarea at bounding box center [629, 381] width 357 height 23
type textarea "H"
type textarea "He"
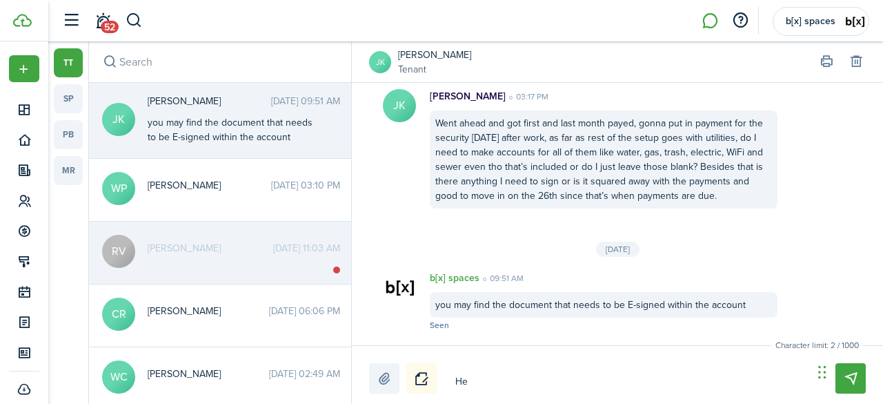
type textarea "Hel"
type textarea "Hell"
type textarea "Hello"
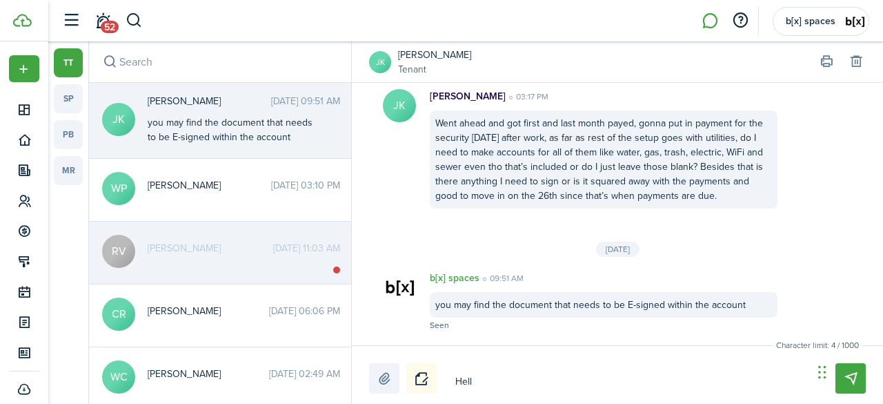
type textarea "Hello"
type textarea "Hello,"
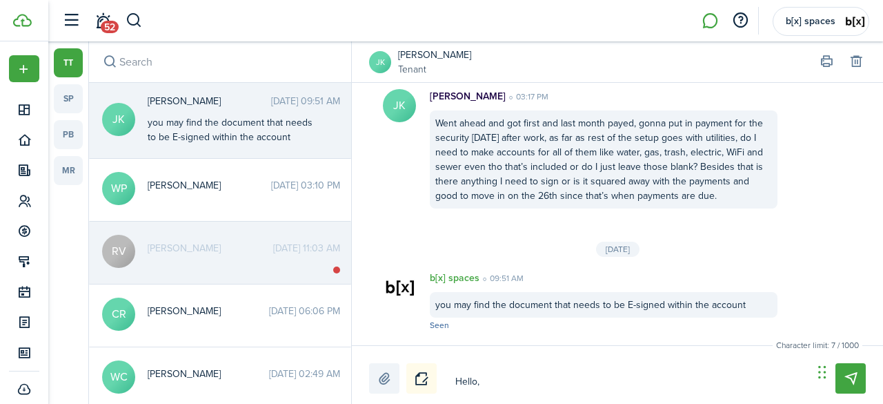
type textarea "Hello, R"
type textarea "Hello, Re"
type textarea "Hello, Rem"
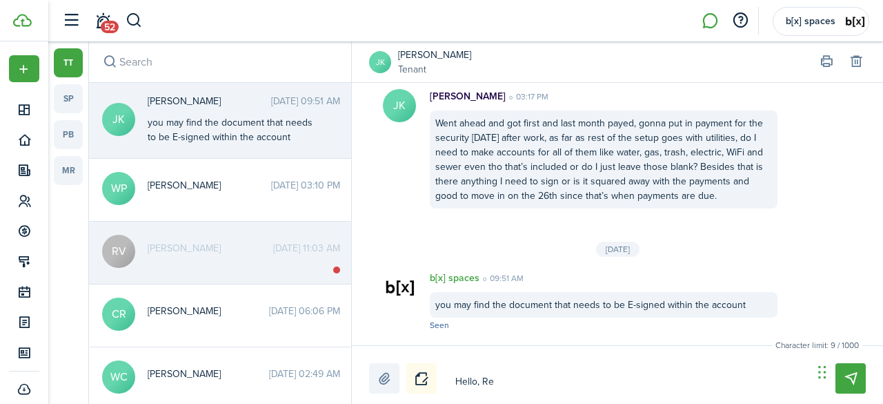
type textarea "Hello, Rem"
type textarea "Hello, Remi"
type textarea "Hello, Remin"
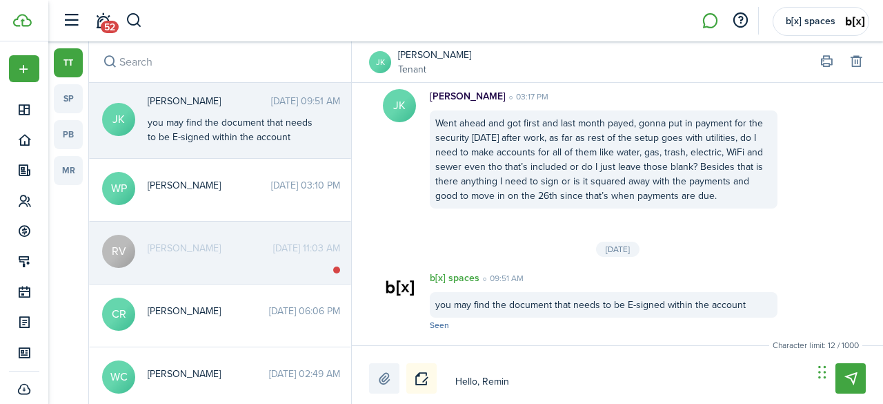
type textarea "Hello, Remind"
type textarea "Hello, Reminde"
type textarea "Hello, Reminder"
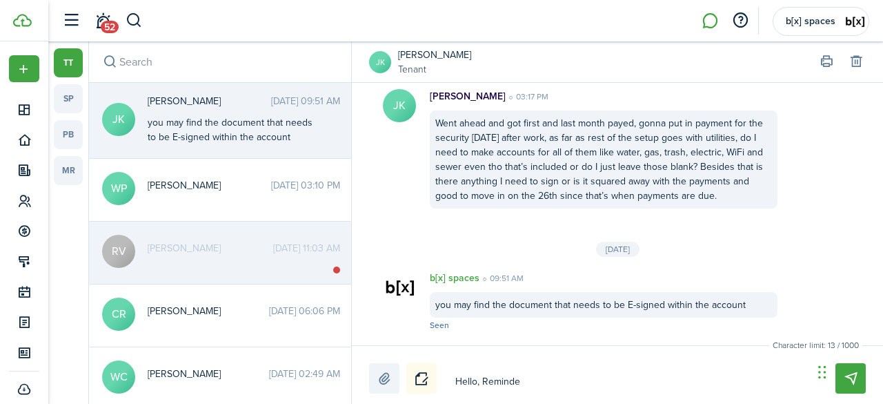
type textarea "Hello, Reminder"
type textarea "Hello, Reminder w"
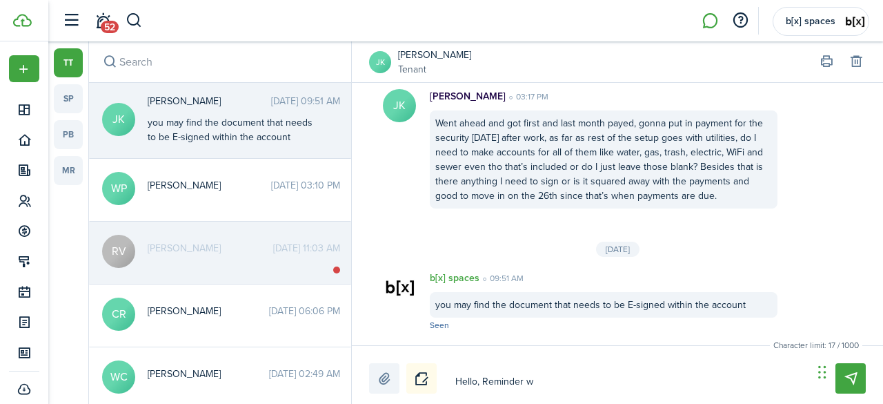
type textarea "Hello, Reminder we"
type textarea "Hello, Reminder we n"
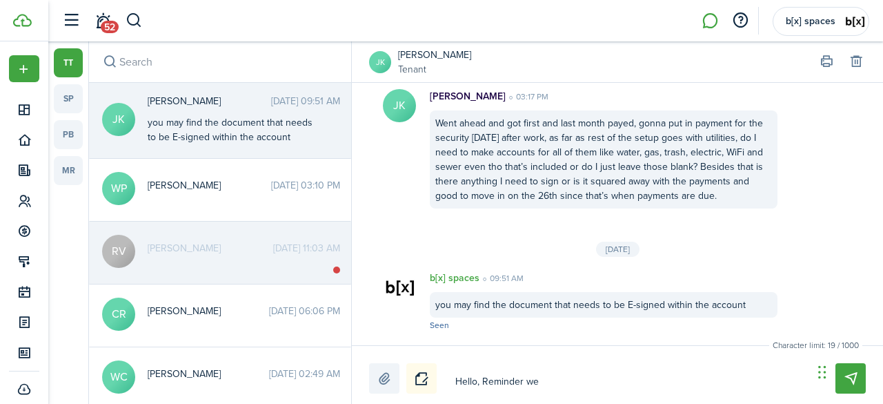
type textarea "Hello, Reminder we n"
type textarea "Hello, Reminder we ne"
type textarea "Hello, Reminder we nee"
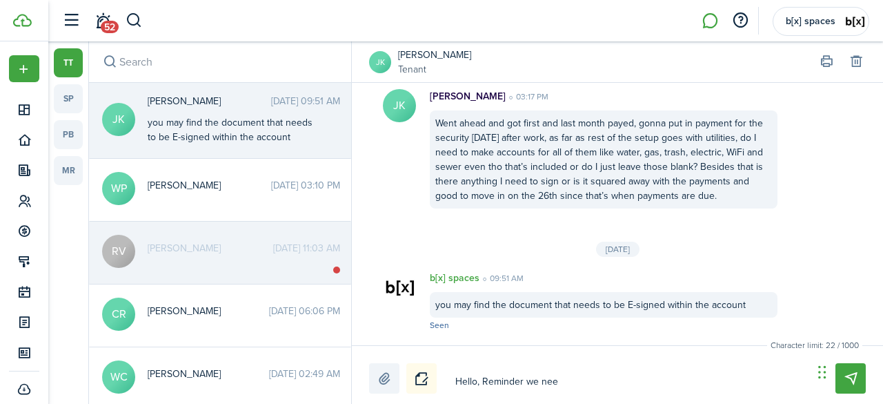
type textarea "Hello, Reminder we need"
type textarea "Hello, Reminder we need t"
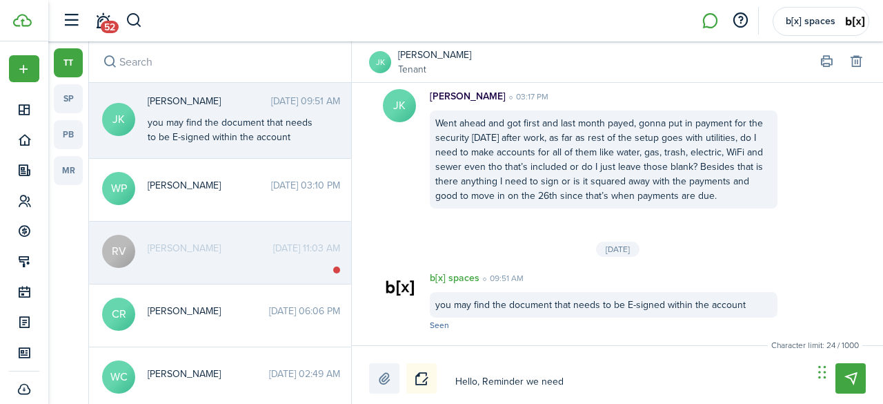
type textarea "Hello, Reminder we need t"
type textarea "Hello, Reminder we need th"
type textarea "Hello, Reminder we need the"
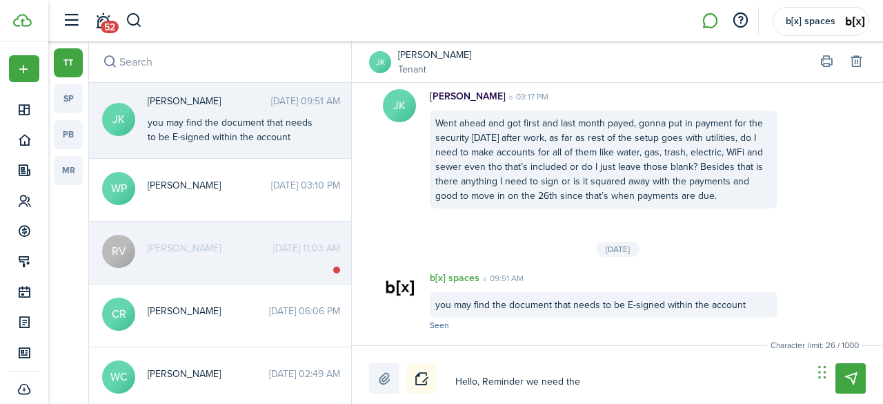
type textarea "Hello, Reminder we need the"
type textarea "Hello, Reminder we need the L"
type textarea "Hello, Reminder we need the Li"
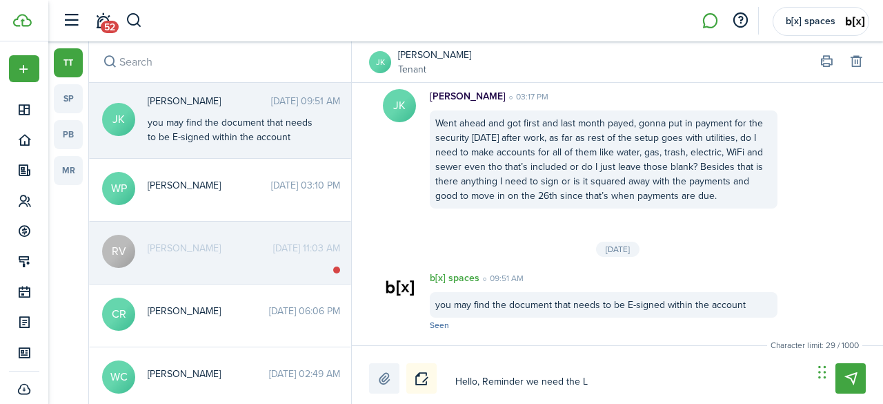
type textarea "Hello, Reminder we need the Li"
type textarea "Hello, Reminder we need the Lic"
type textarea "Hello, Reminder we need the Lice"
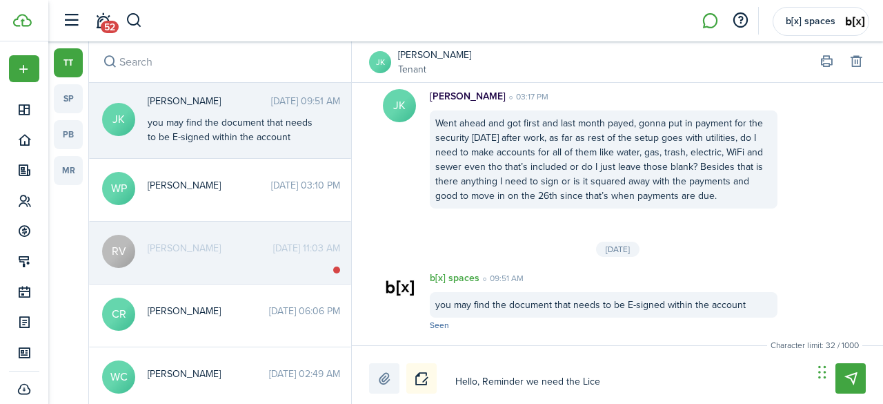
type textarea "Hello, Reminder we need the Licen"
type textarea "Hello, Reminder we need the Licens"
type textarea "Hello, Reminder we need the License"
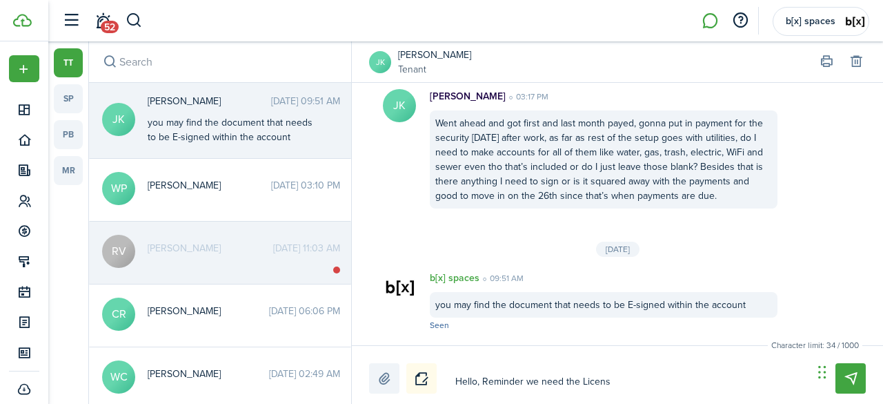
type textarea "Hello, Reminder we need the License"
type textarea "Hello, Reminder we need the License a"
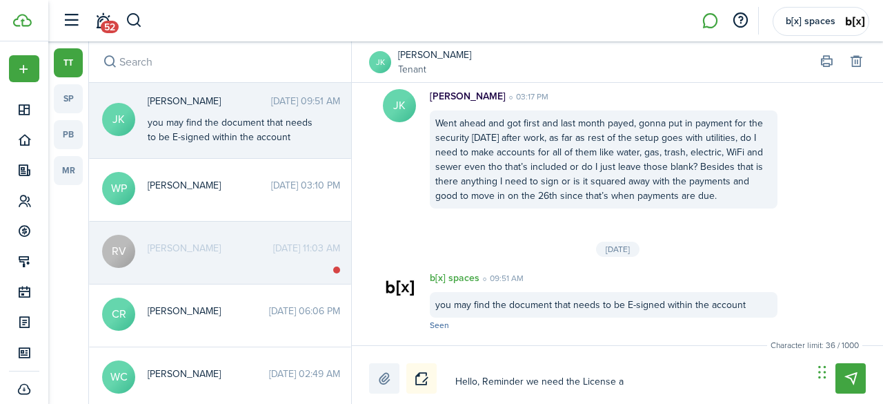
type textarea "Hello, Reminder we need the License ag"
type textarea "Hello, Reminder we need the License agr"
type textarea "Hello, Reminder we need the License agre"
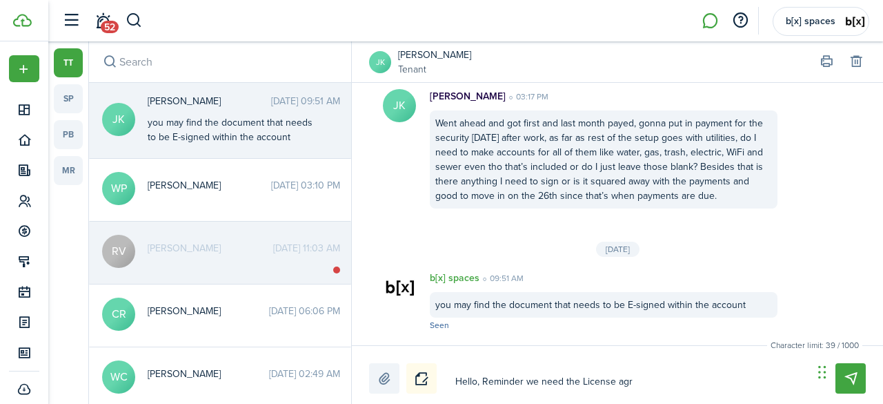
type textarea "Hello, Reminder we need the License agre"
type textarea "Hello, Reminder we need the License agree"
type textarea "Hello, Reminder we need the License agreem"
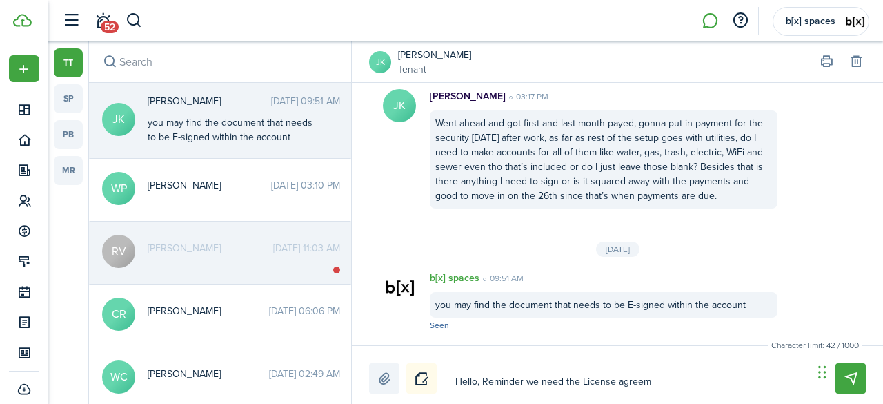
type textarea "Hello, Reminder we need the License agreeme"
type textarea "Hello, Reminder we need the License agreemen"
type textarea "Hello, Reminder we need the License agreement"
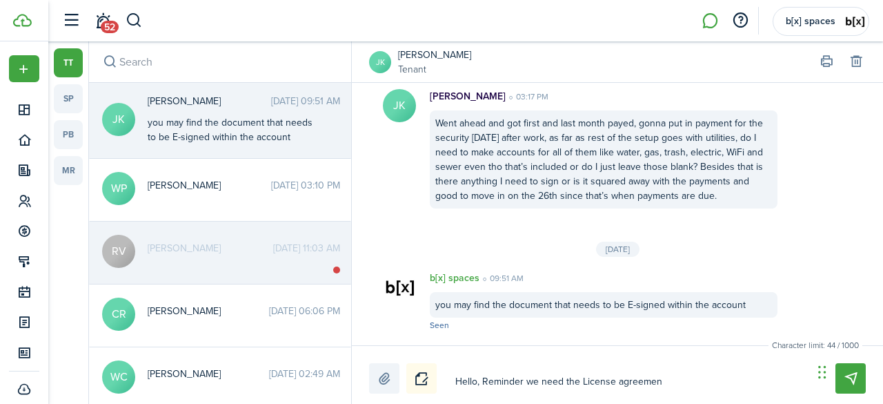
type textarea "Hello, Reminder we need the License agreement"
click at [673, 373] on textarea "Hello, Reminder we need the License agreement" at bounding box center [629, 381] width 357 height 23
type textarea "Hello, Reminder we need the License agreement"
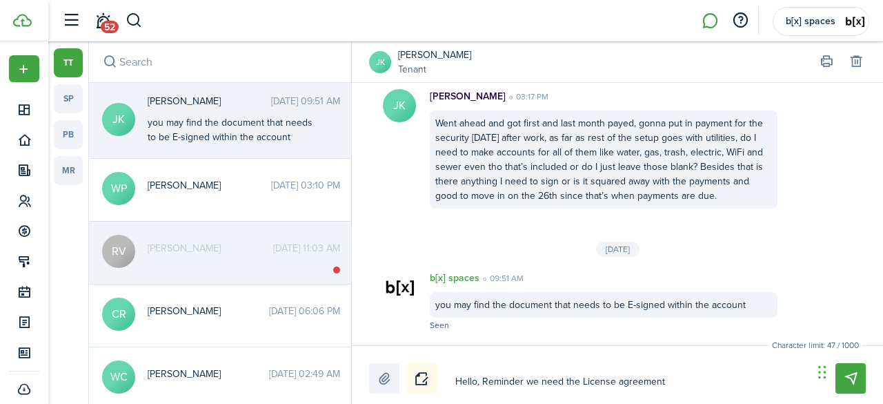
type textarea "Hello, Reminder we need the License agreement"
type textarea "Hello, Reminder we need the License agreement e"
type textarea "Hello, Reminder we need the License agreement e-"
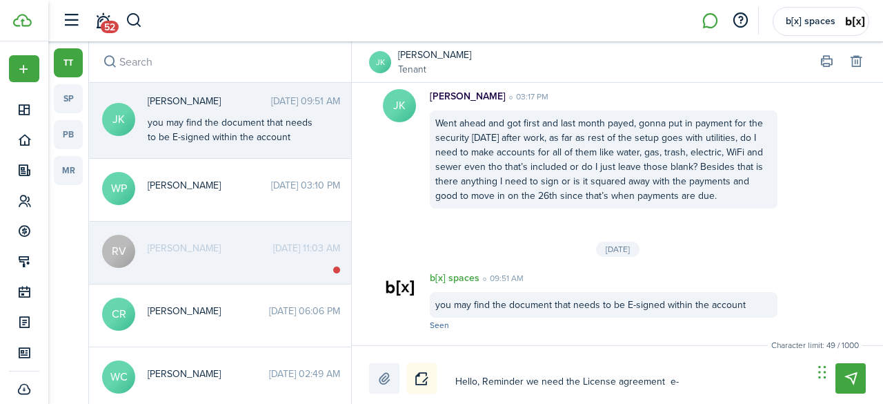
type textarea "Hello, Reminder we need the License agreement e-s"
type textarea "Hello, Reminder we need the License agreement e-si"
type textarea "Hello, Reminder we need the License agreement e-sig"
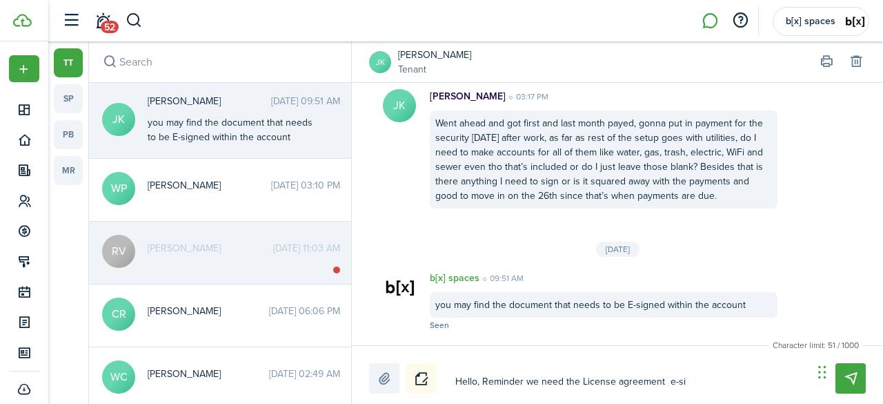
type textarea "Hello, Reminder we need the License agreement e-sig"
type textarea "Hello, Reminder we need the License agreement e-sign"
type textarea "Hello, Reminder we need the License agreement e-signe"
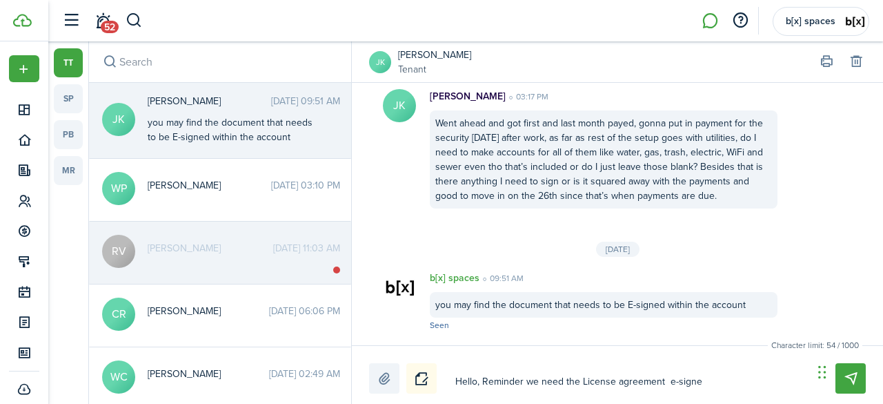
type textarea "Hello, Reminder we need the License agreement e-signed"
type textarea "Hello, Reminder we need the License agreement e-signed a"
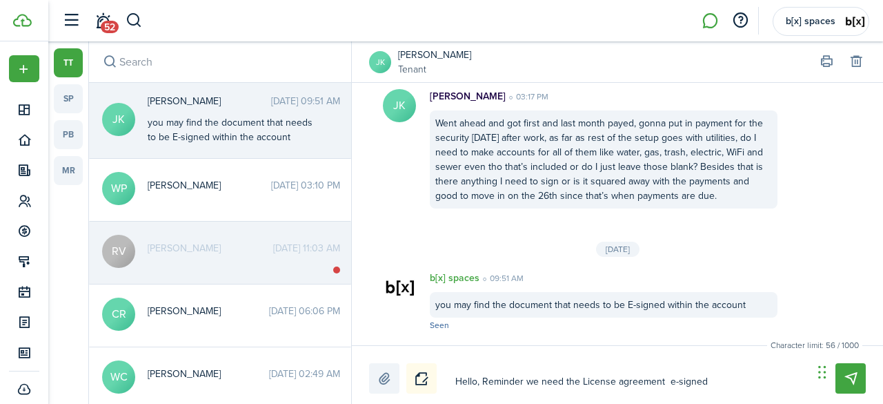
type textarea "Hello, Reminder we need the License agreement e-signed a"
type textarea "Hello, Reminder we need the License agreement e-signed an"
type textarea "Hello, Reminder we need the License agreement e-signed and"
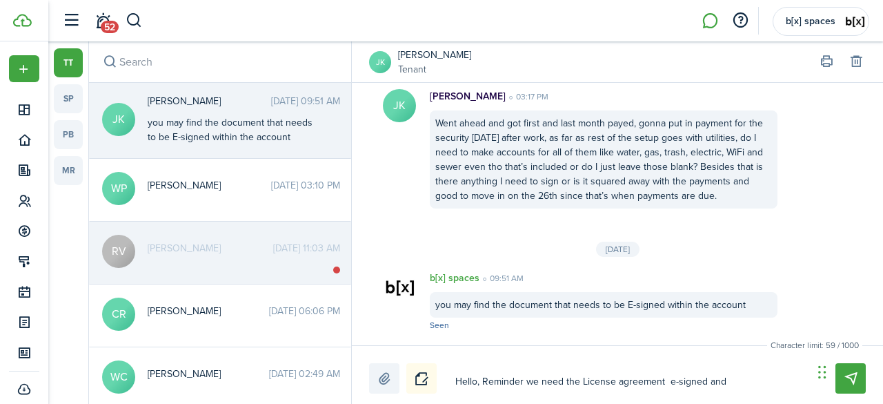
type textarea "Hello, Reminder we need the License agreement e-signed and"
type textarea "Hello, Reminder we need the License agreement e-signed and r"
type textarea "Hello, Reminder we need the License agreement e-signed and re"
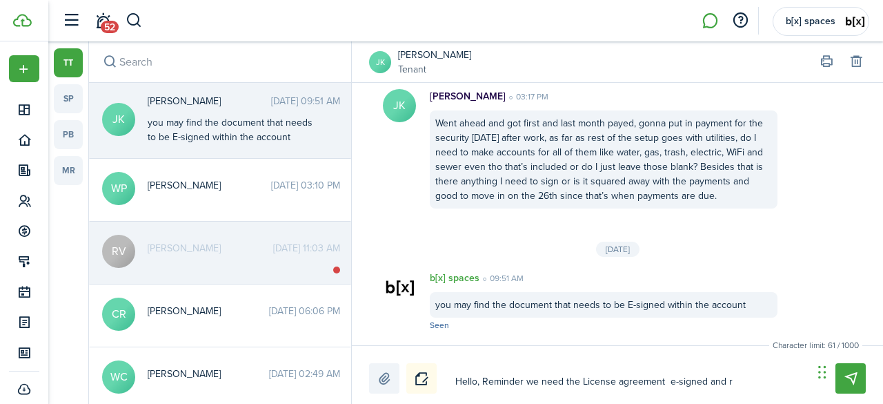
type textarea "Hello, Reminder we need the License agreement e-signed and re"
type textarea "Hello, Reminder we need the License agreement e-signed and ret"
type textarea "Hello, Reminder we need the License agreement e-signed and retu"
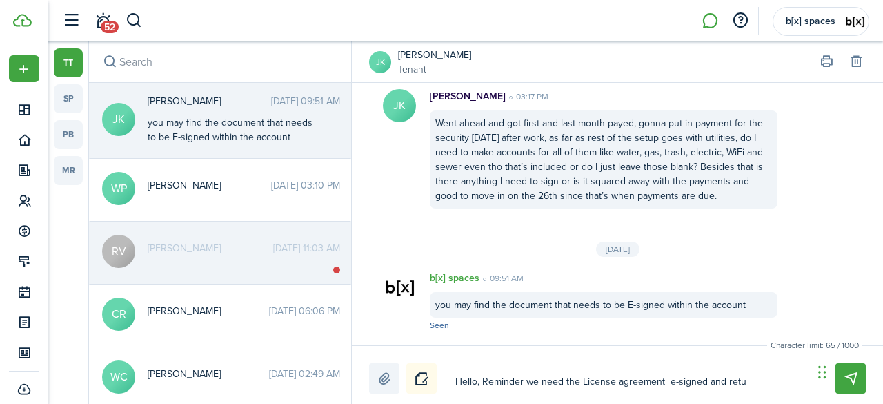
type textarea "Hello, Reminder we need the License agreement e-signed and retur"
type textarea "Hello, Reminder we need the License agreement e-signed and return"
type textarea "Hello, Reminder we need the License agreement e-signed and returne"
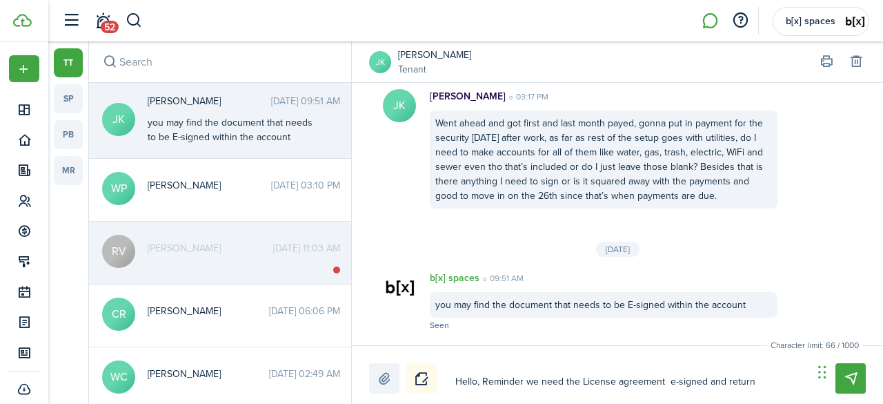
type textarea "Hello, Reminder we need the License agreement e-signed and returne"
type textarea "Hello, Reminder we need the License agreement e-signed and returned"
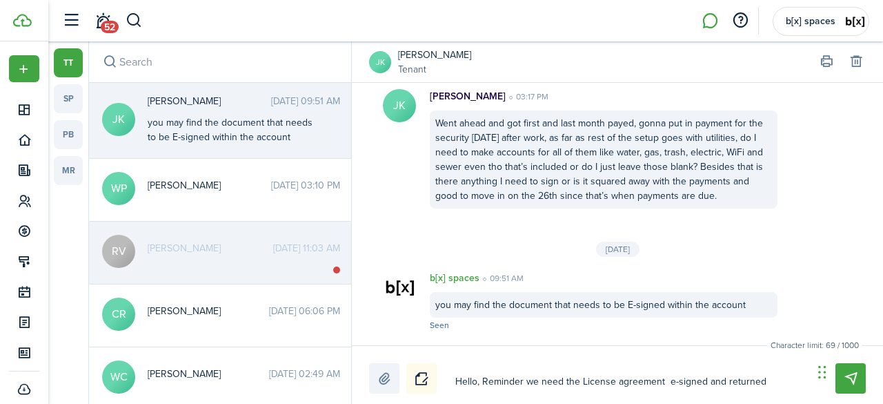
type textarea "Hello, Reminder we need the License agreement e-signed and returned b"
type textarea "Hello, Reminder we need the License agreement e-signed and returned be"
type textarea "Hello, Reminder we need the License agreement e-signed and returned bef"
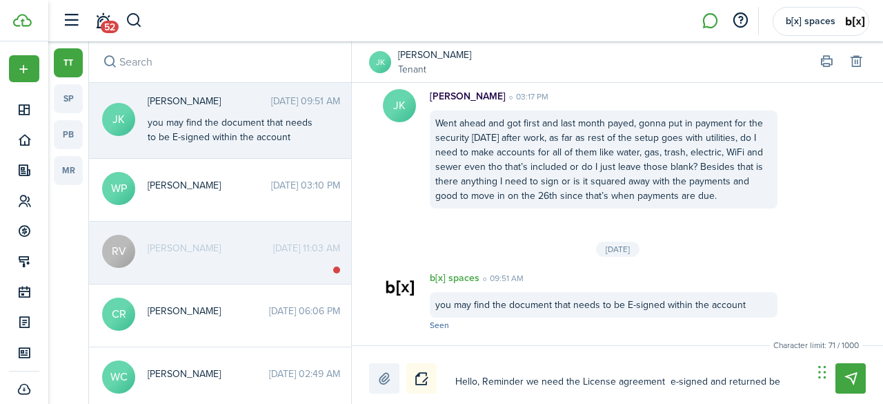
type textarea "Hello, Reminder we need the License agreement e-signed and returned bef"
type textarea "Hello, Reminder we need the License agreement e-signed and returned befo"
type textarea "Hello, Reminder we need the License agreement e-signed and returned bef"
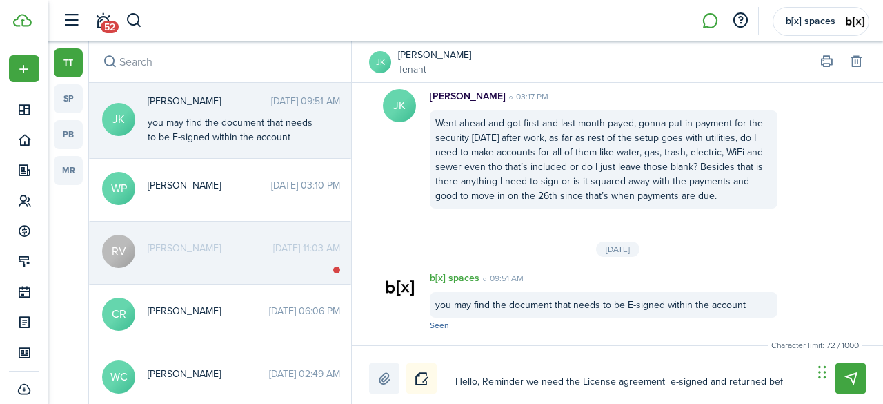
type textarea "Hello, Reminder we need the License agreement e-signed and returned be"
type textarea "Hello, Reminder we need the License agreement e-signed and returned b"
type textarea "Hello, Reminder we need the License agreement e-signed and returned"
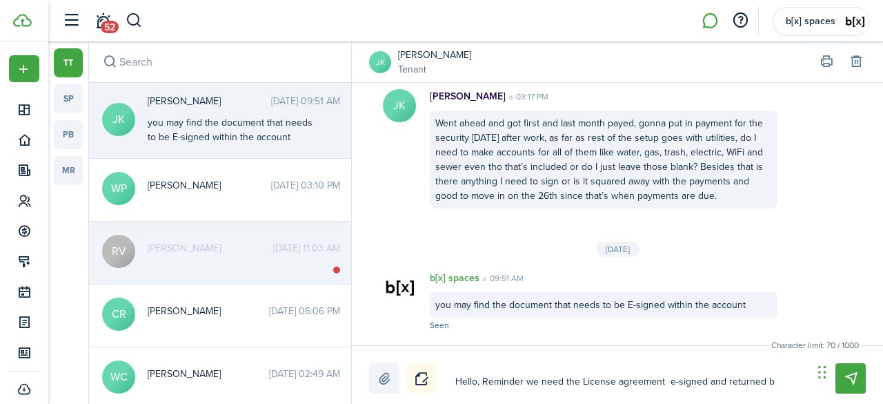
type textarea "Hello, Reminder we need the License agreement e-signed and returned"
type textarea "Hello, Reminder we need the License agreement e-signed and returned b"
type textarea "Hello, Reminder we need the License agreement e-signed and returned be"
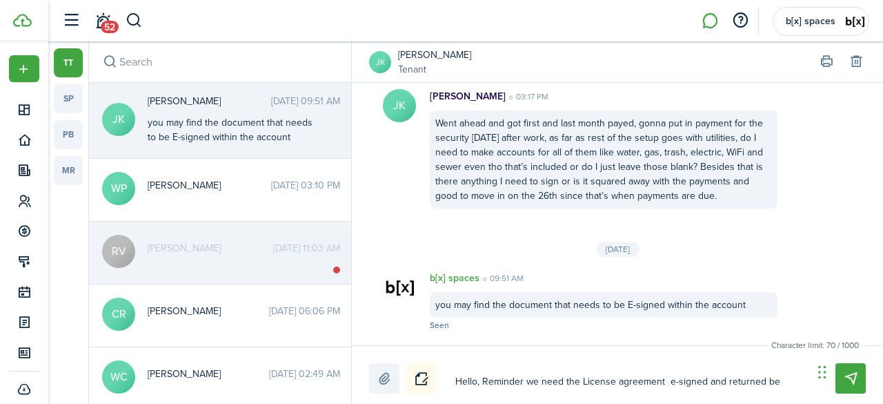
type textarea "Hello, Reminder we need the License agreement e-signed and returned bee"
type textarea "Hello, Reminder we need the License agreement e-signed and returned beef"
type textarea "Hello, Reminder we need the License agreement e-signed and returned beefo"
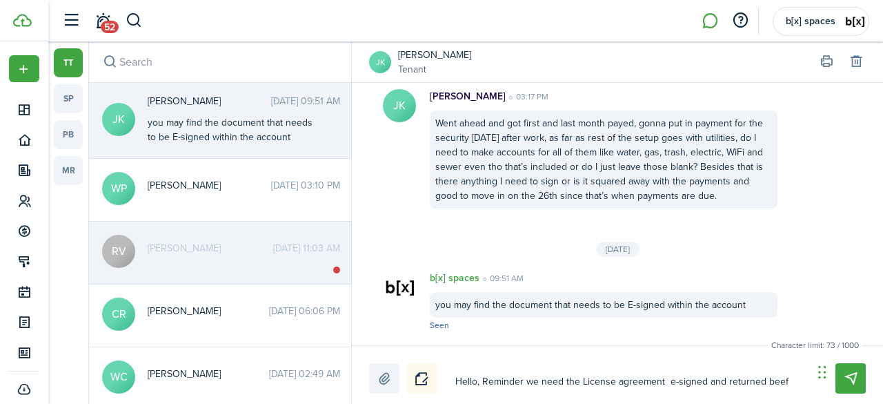
type textarea "Hello, Reminder we need the License agreement e-signed and returned beefo"
type textarea "Hello, Reminder we need the License agreement e-signed and returned beefor"
type textarea "Hello, Reminder we need the License agreement e-signed and returned beefore"
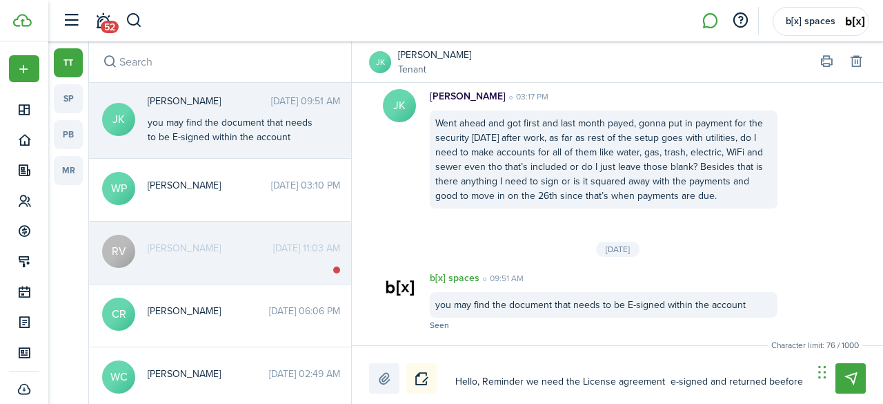
type textarea "Hello, Reminder we need the License agreement e-signed and returned beefore"
type textarea "Hello, Reminder we need the License agreement e-signed and returned beefor"
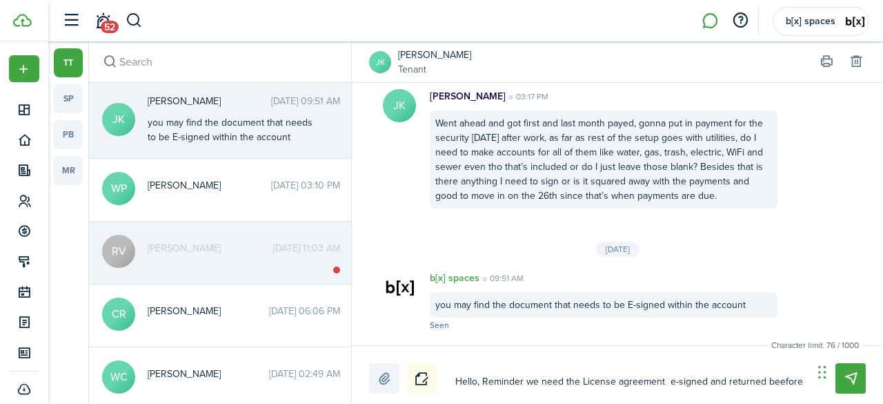
type textarea "Hello, Reminder we need the License agreement e-signed and returned beefor"
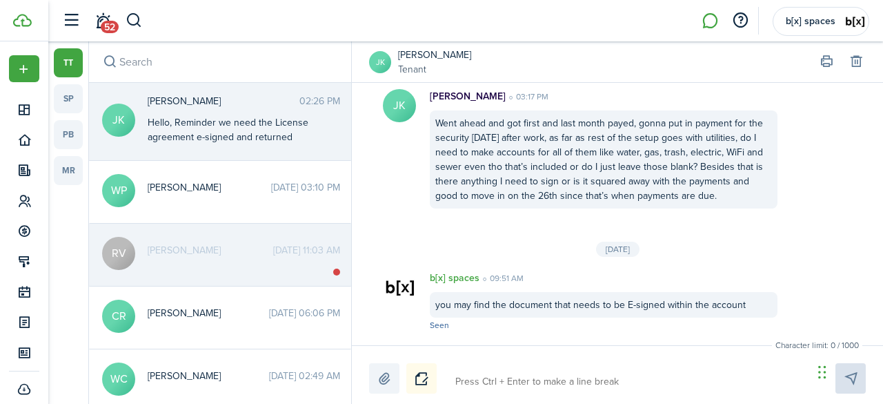
scroll to position [309, 0]
